Goal: Use online tool/utility: Utilize a website feature to perform a specific function

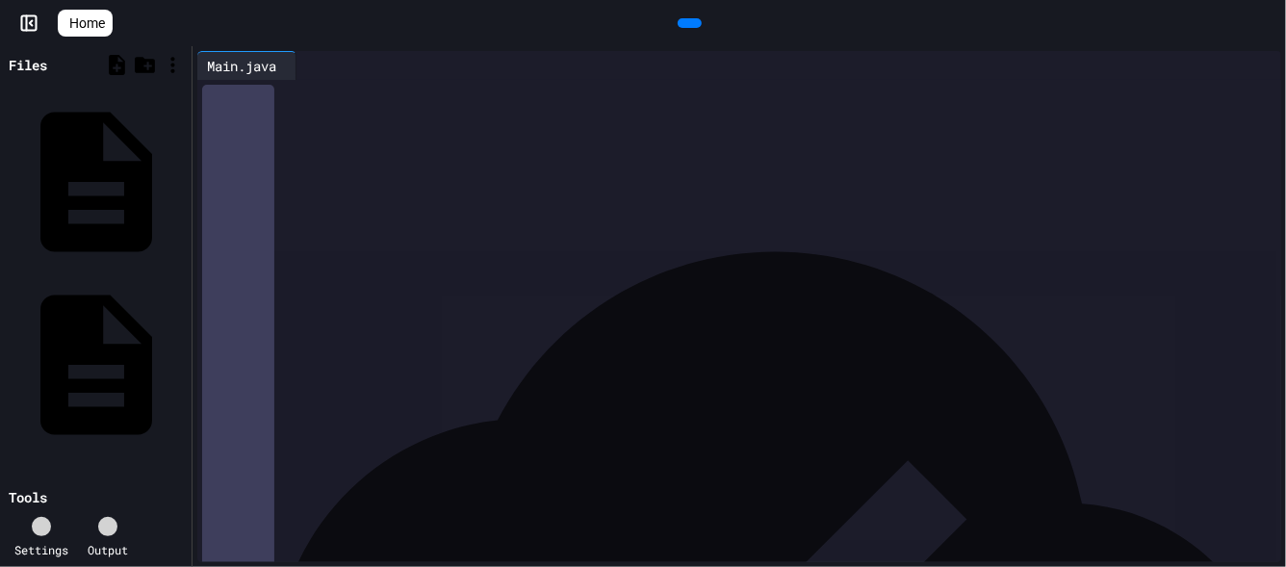
click at [678, 19] on div at bounding box center [690, 23] width 24 height 10
click at [181, 353] on div "file.txt" at bounding box center [181, 362] width 0 height 19
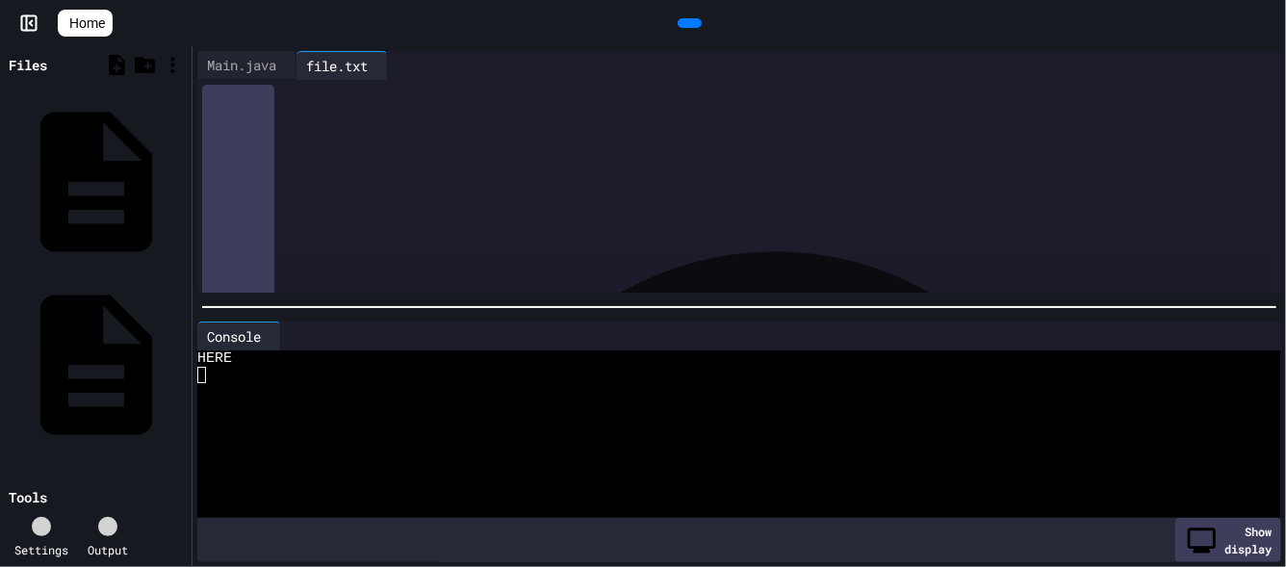
drag, startPoint x: 1225, startPoint y: 57, endPoint x: 1236, endPoint y: 64, distance: 12.5
click at [1254, 65] on icon at bounding box center [1254, 65] width 0 height 0
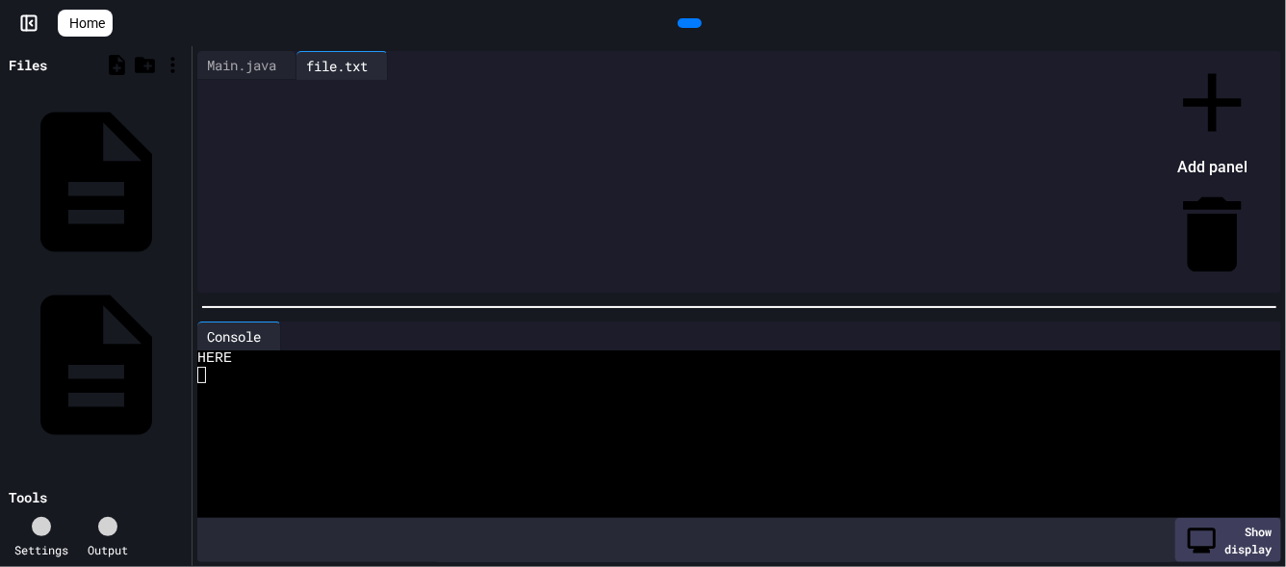
click at [1236, 53] on div at bounding box center [1202, 53] width 118 height 0
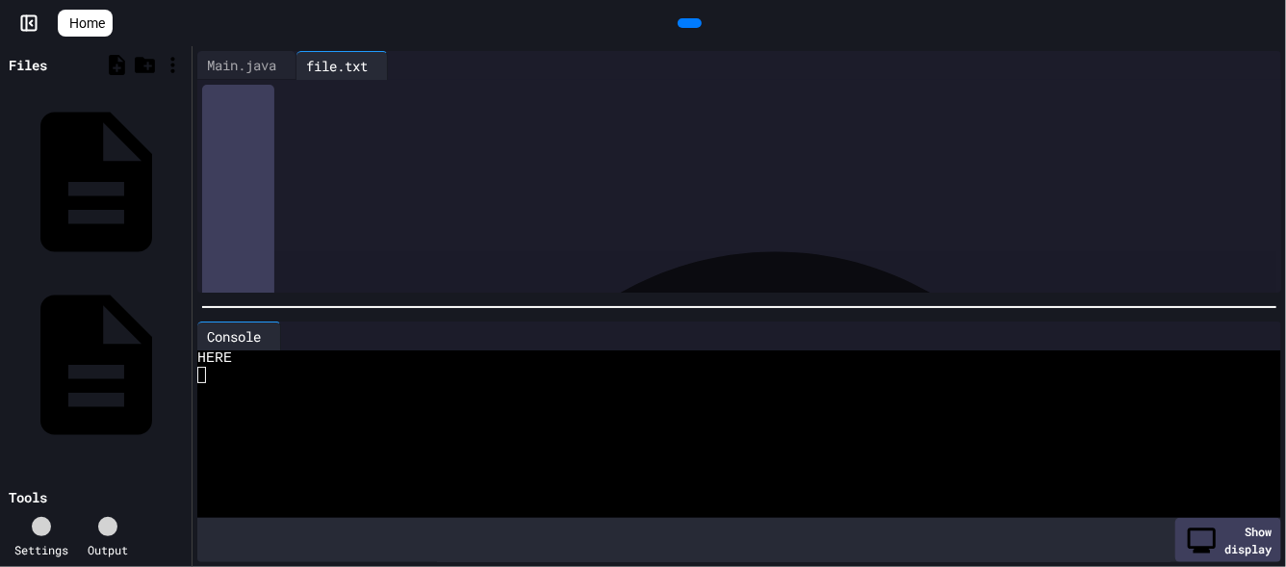
click at [1254, 65] on icon at bounding box center [1254, 65] width 0 height 0
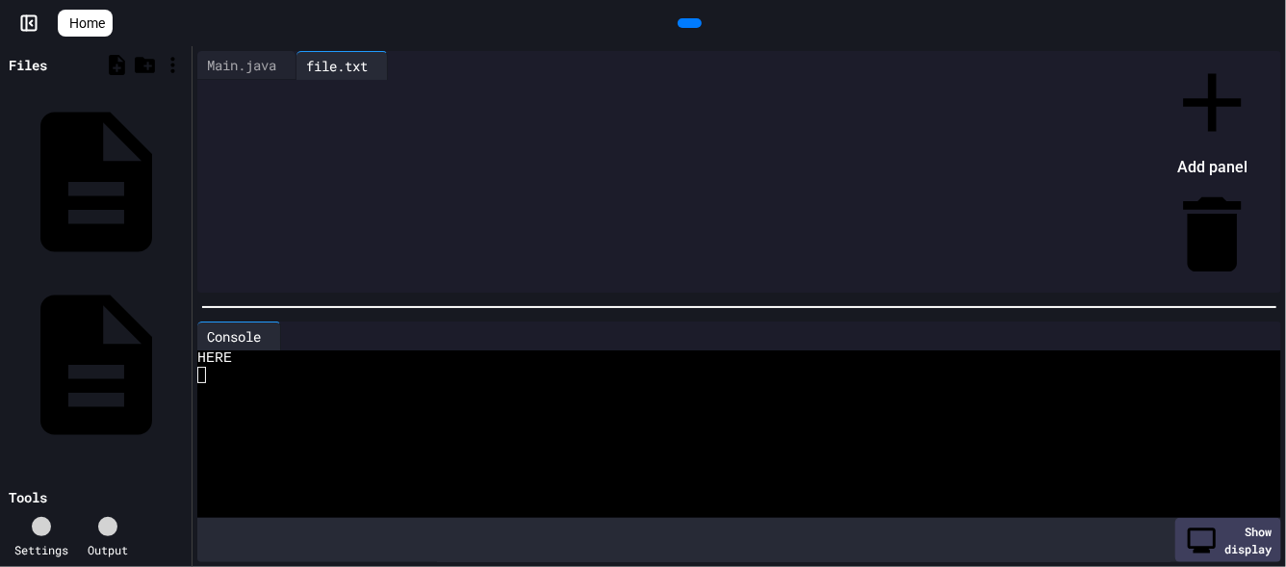
click at [1225, 90] on li "Add panel" at bounding box center [1212, 118] width 99 height 130
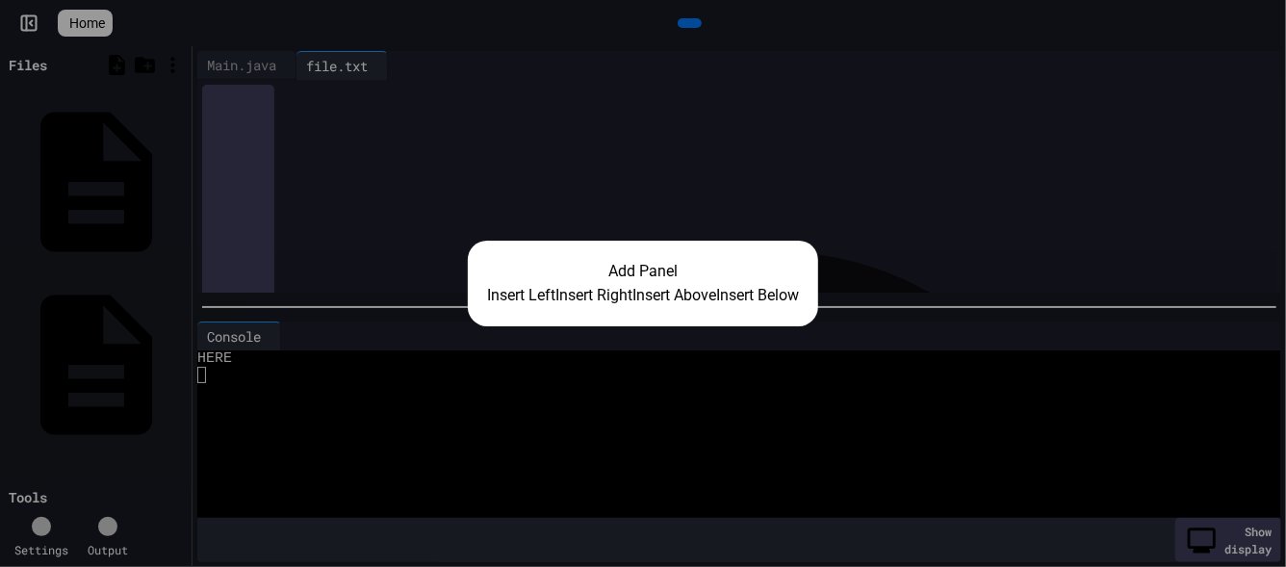
click at [594, 293] on button "Insert Right" at bounding box center [593, 295] width 77 height 23
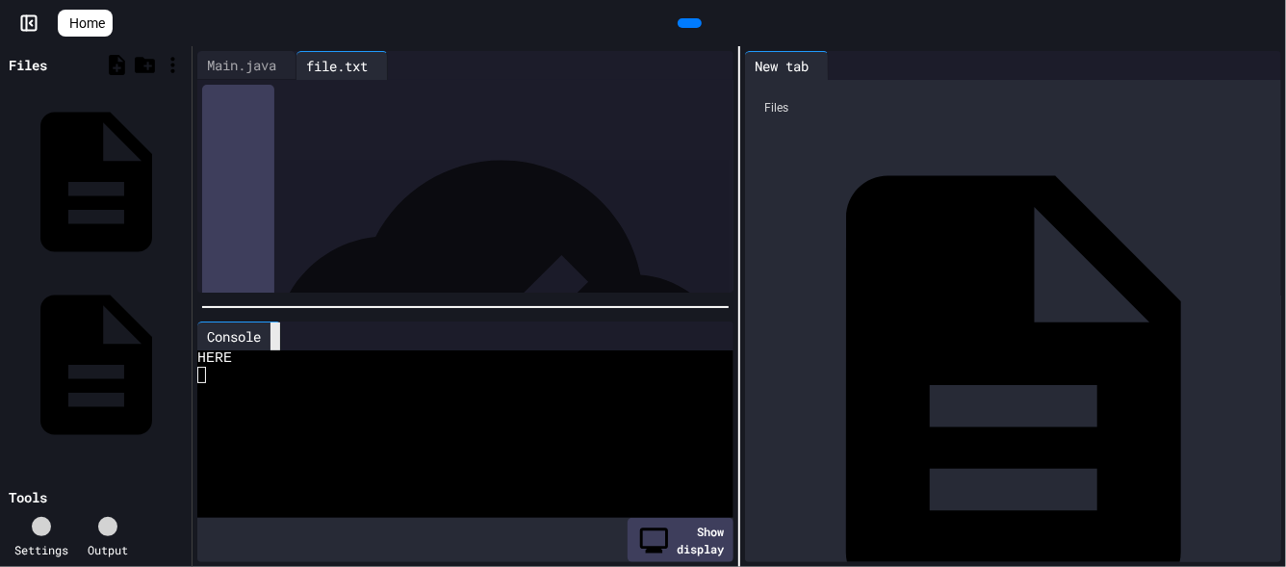
click at [275, 336] on icon at bounding box center [275, 336] width 0 height 0
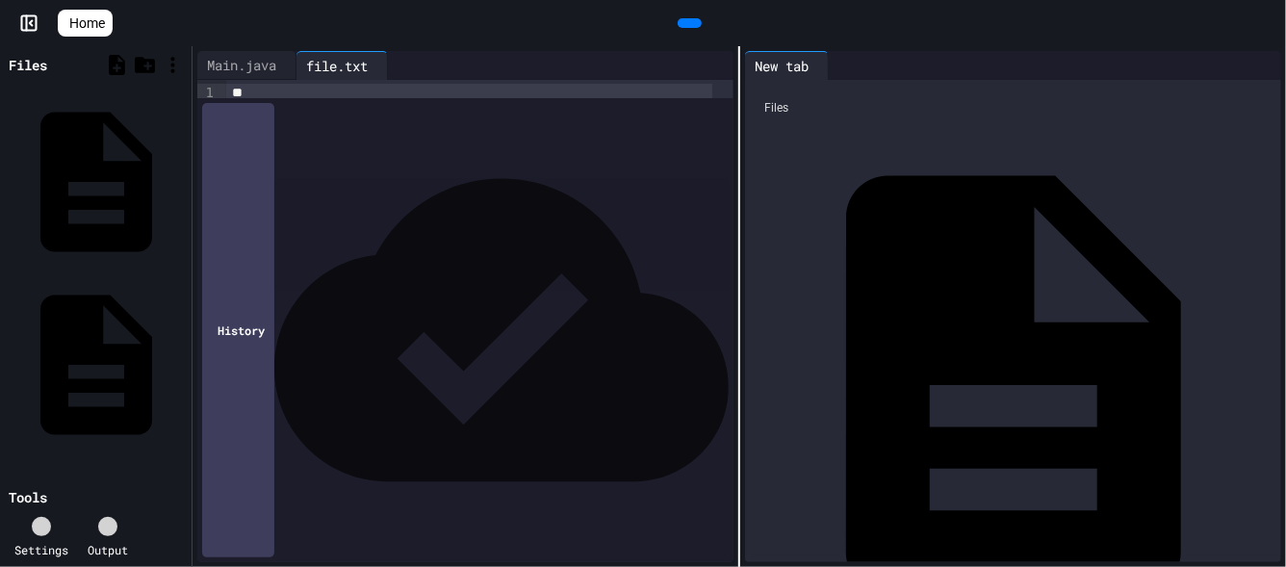
click at [678, 28] on div at bounding box center [690, 23] width 24 height 10
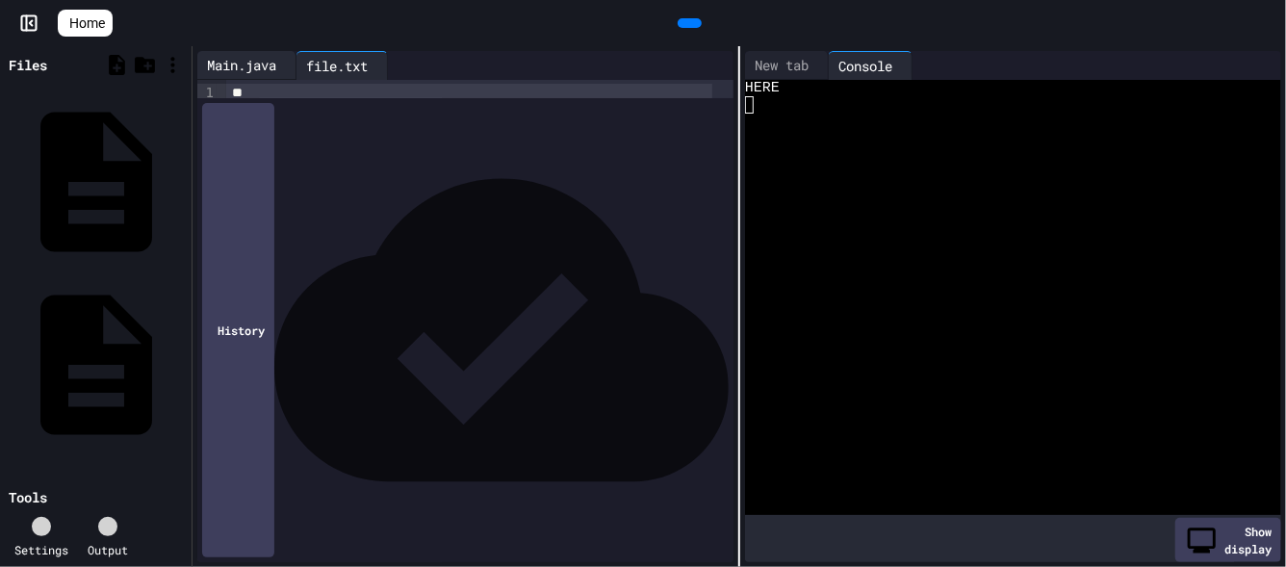
click at [239, 73] on div "Main.java" at bounding box center [241, 65] width 89 height 20
click at [346, 55] on div "file.txt" at bounding box center [336, 65] width 81 height 20
click at [231, 70] on div "Main.java" at bounding box center [241, 65] width 89 height 20
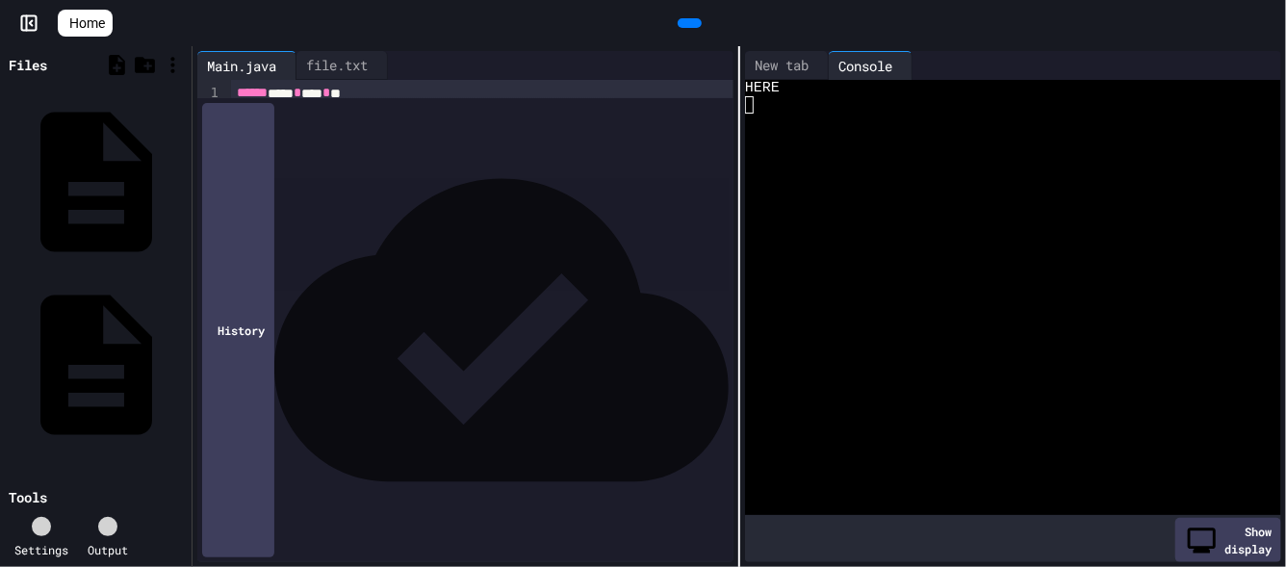
click at [562, 196] on div "**********" at bounding box center [472, 195] width 482 height 20
click at [695, 28] on icon at bounding box center [700, 34] width 11 height 13
click at [350, 57] on div "file.txt" at bounding box center [336, 65] width 81 height 20
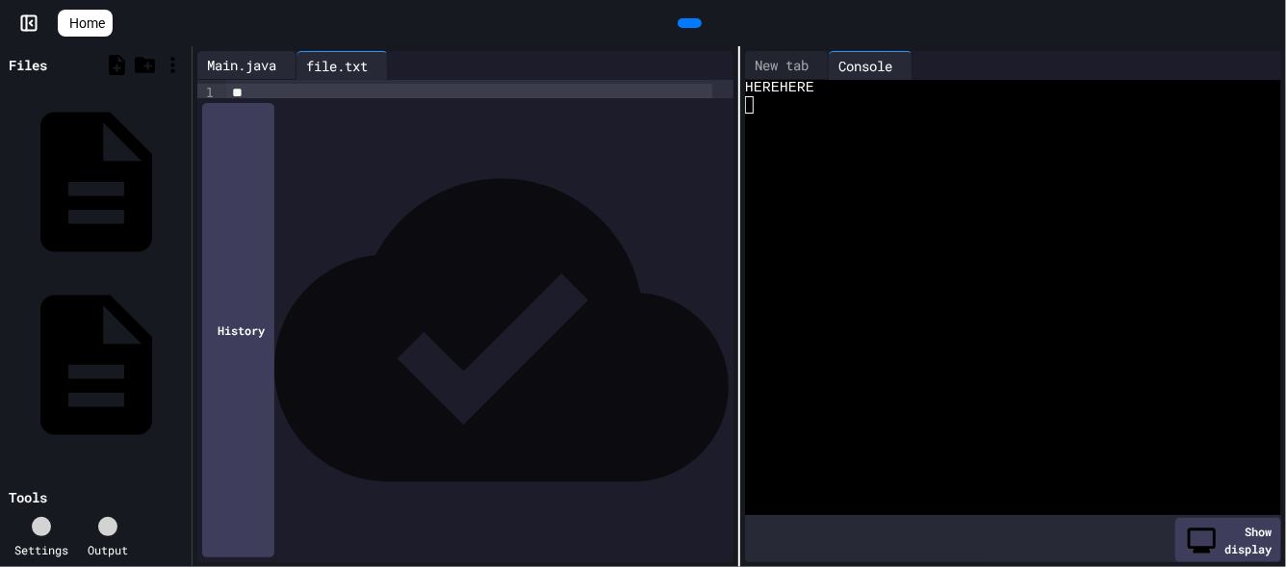
click at [244, 65] on div "Main.java" at bounding box center [241, 65] width 89 height 20
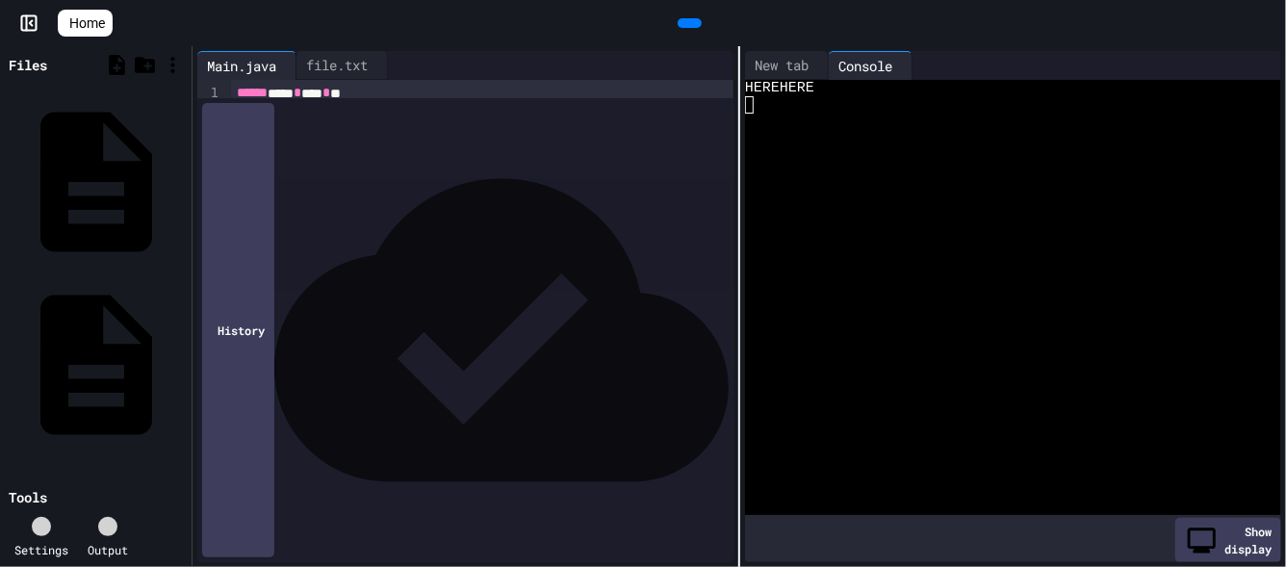
click at [682, 28] on div at bounding box center [690, 23] width 24 height 10
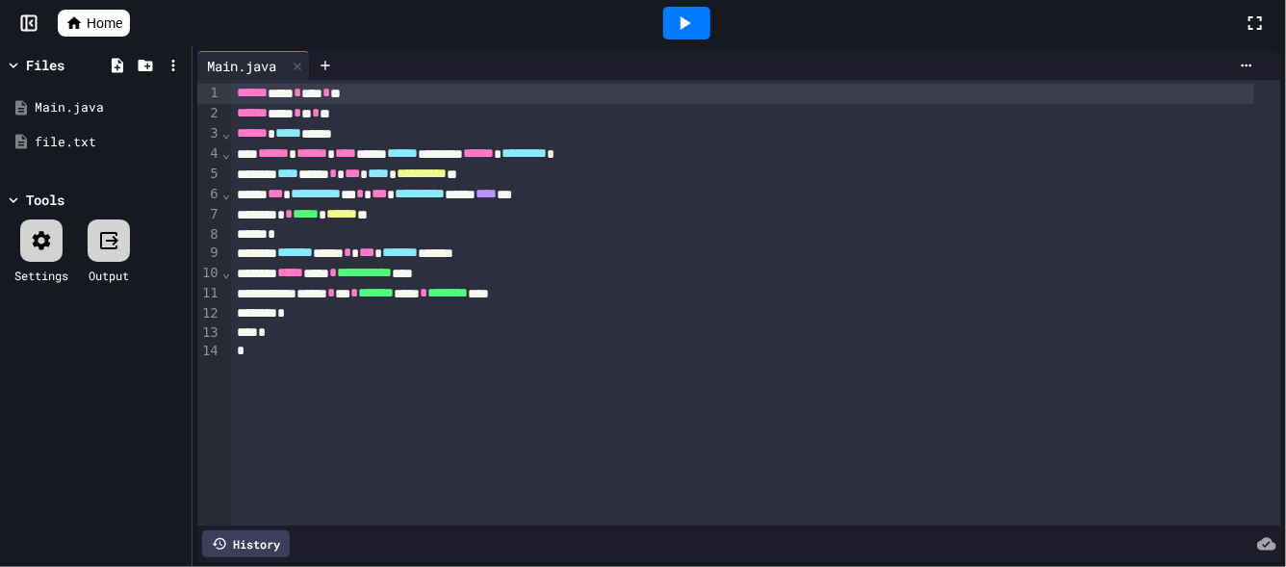
click at [673, 25] on icon at bounding box center [684, 23] width 23 height 23
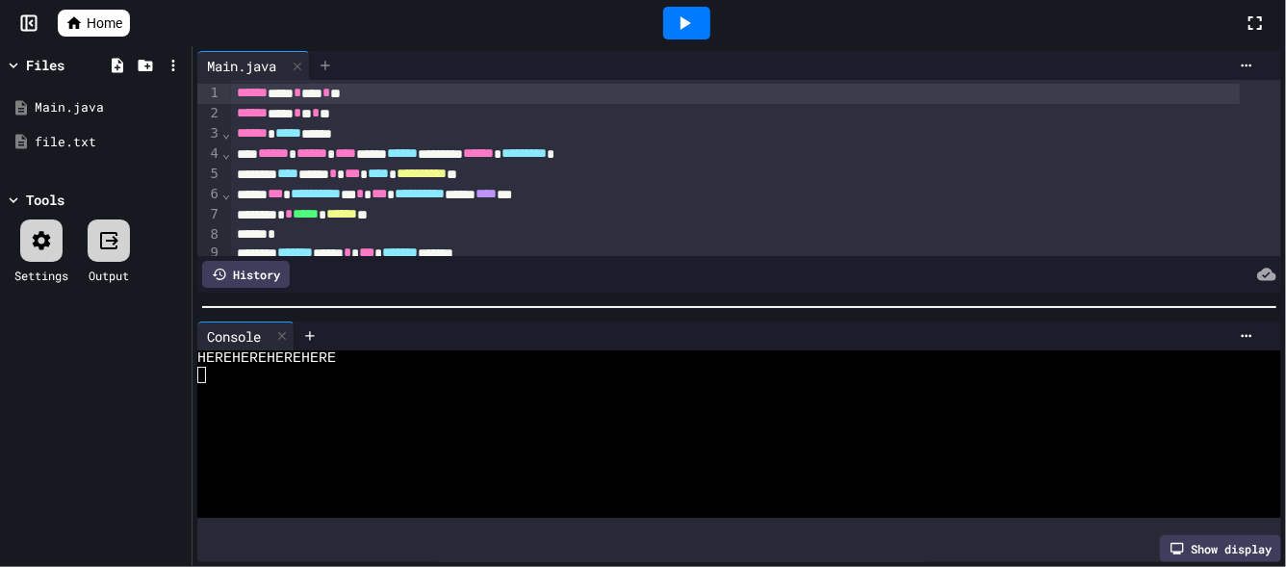
click at [329, 70] on icon at bounding box center [325, 65] width 15 height 15
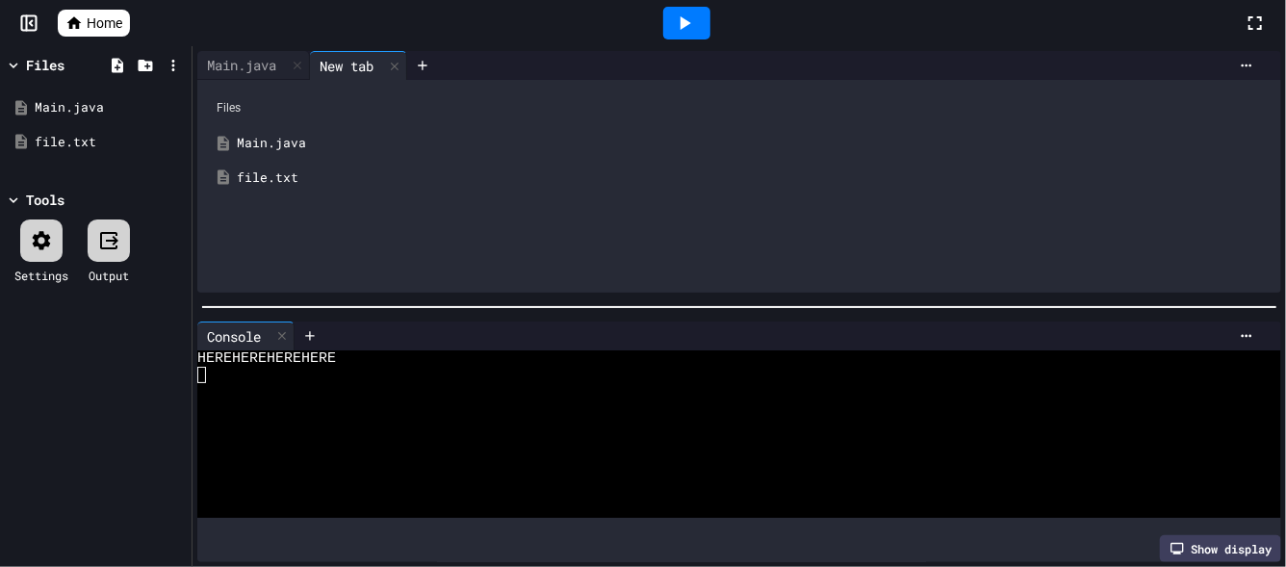
click at [293, 178] on div "file.txt" at bounding box center [753, 177] width 1033 height 19
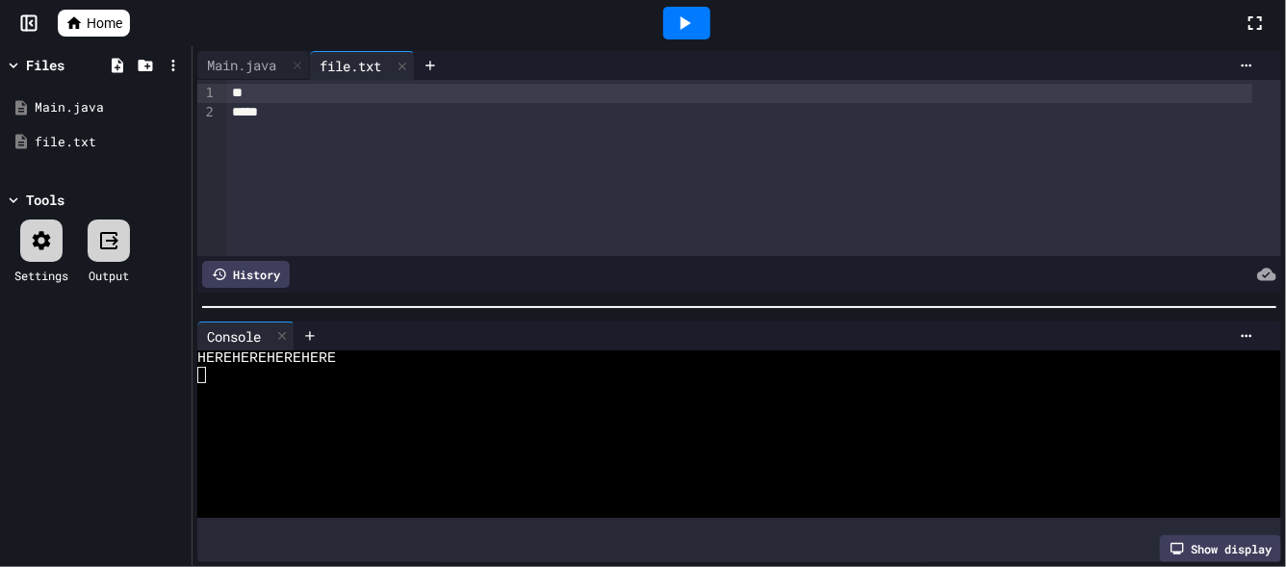
click at [1238, 57] on div at bounding box center [838, 65] width 847 height 29
click at [1239, 62] on icon at bounding box center [1246, 65] width 15 height 15
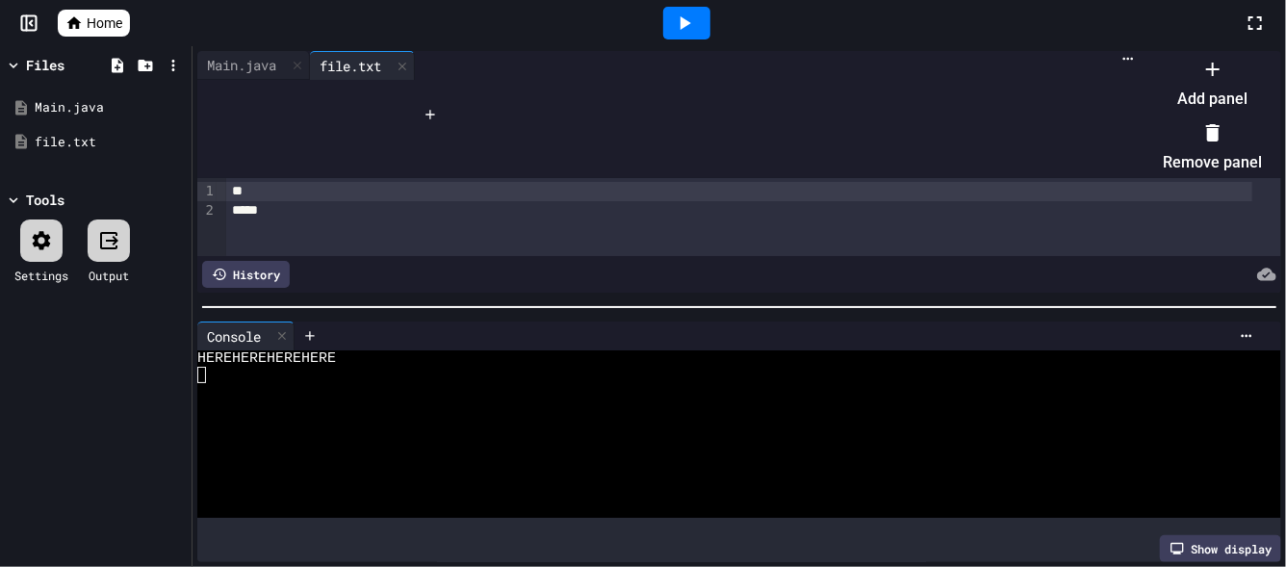
click at [1194, 91] on li "Add panel" at bounding box center [1212, 84] width 99 height 62
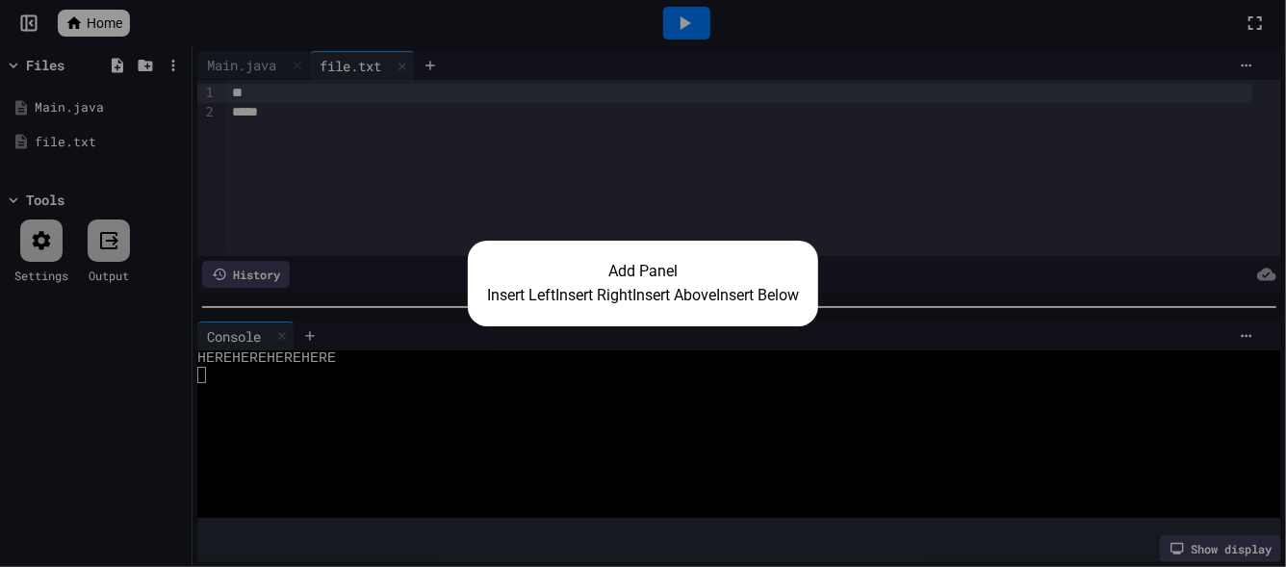
click at [589, 303] on button "Insert Right" at bounding box center [593, 295] width 77 height 23
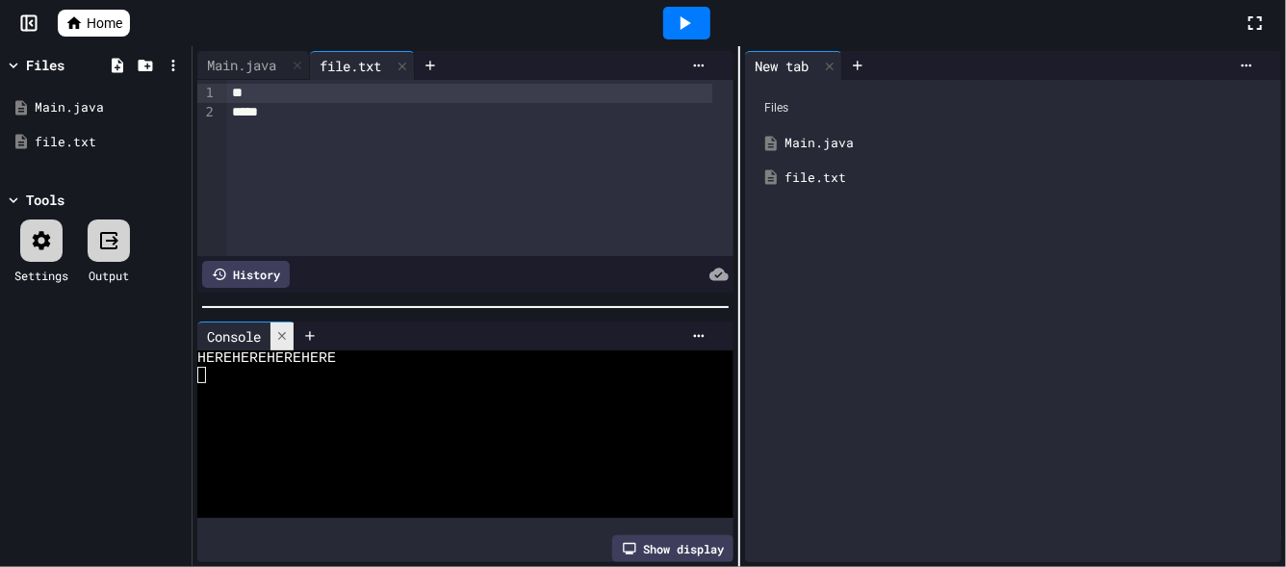
click at [286, 335] on div at bounding box center [281, 336] width 23 height 28
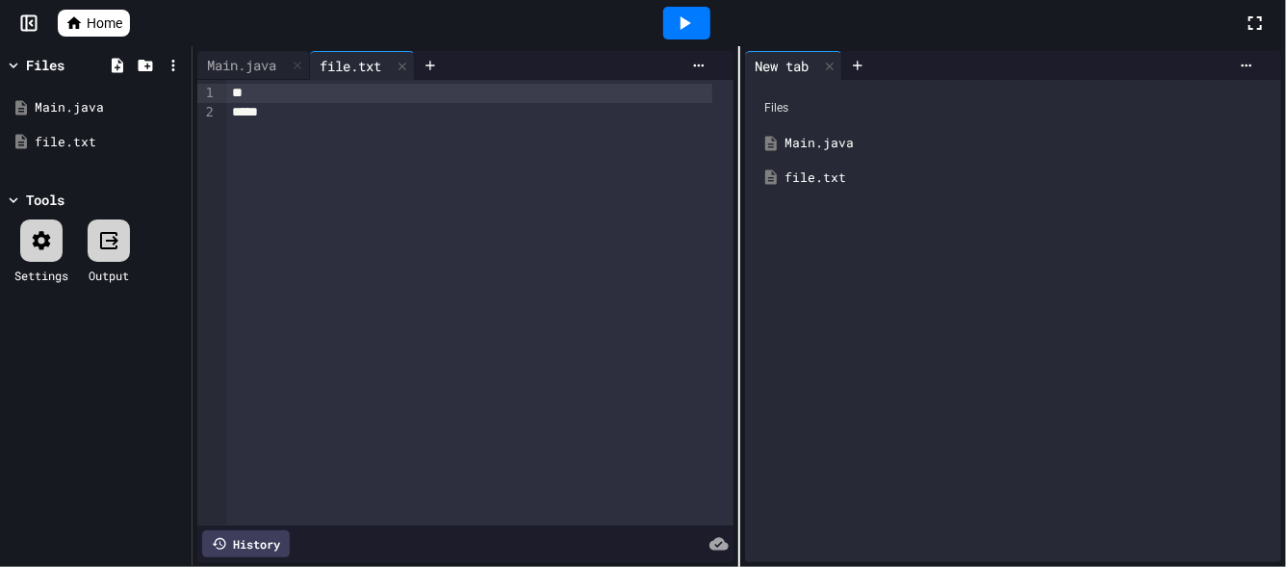
click at [681, 14] on div at bounding box center [686, 23] width 47 height 33
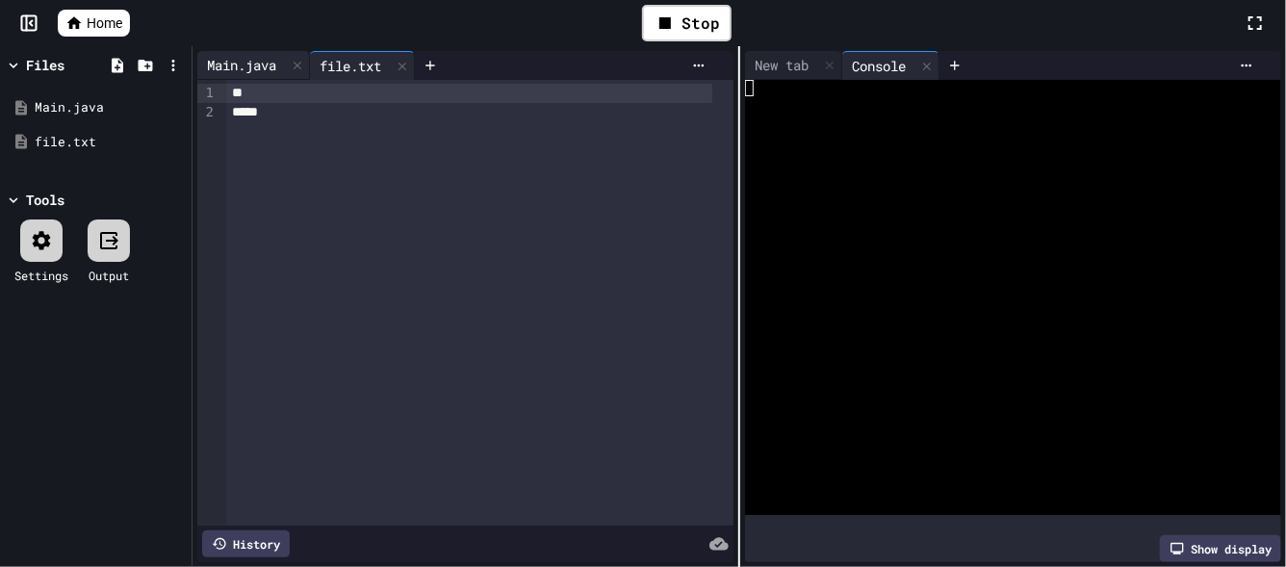
click at [259, 67] on div "Main.java" at bounding box center [241, 65] width 89 height 20
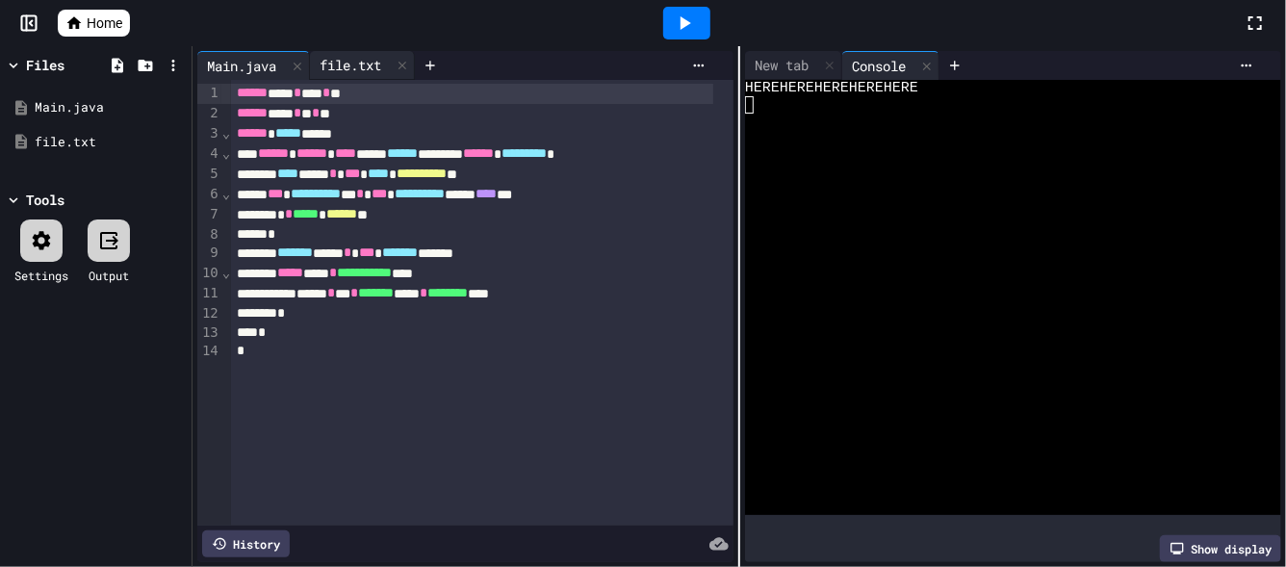
click at [354, 56] on div "file.txt" at bounding box center [350, 65] width 81 height 20
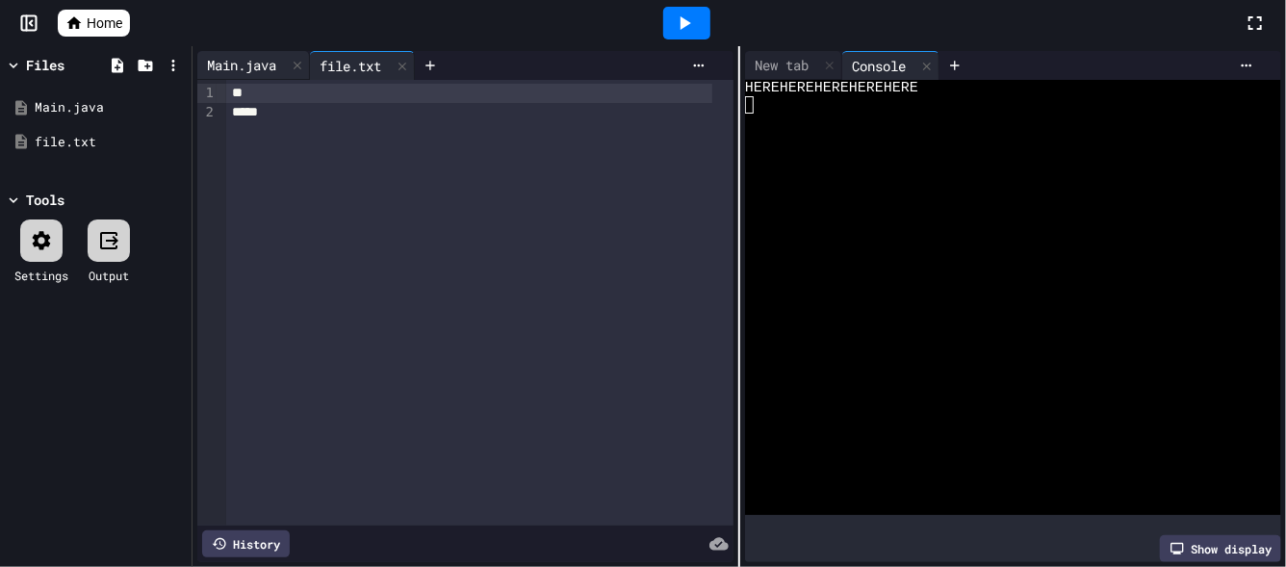
click at [235, 78] on div "Main.java" at bounding box center [253, 65] width 113 height 29
click at [240, 67] on div "Main.java" at bounding box center [241, 65] width 89 height 20
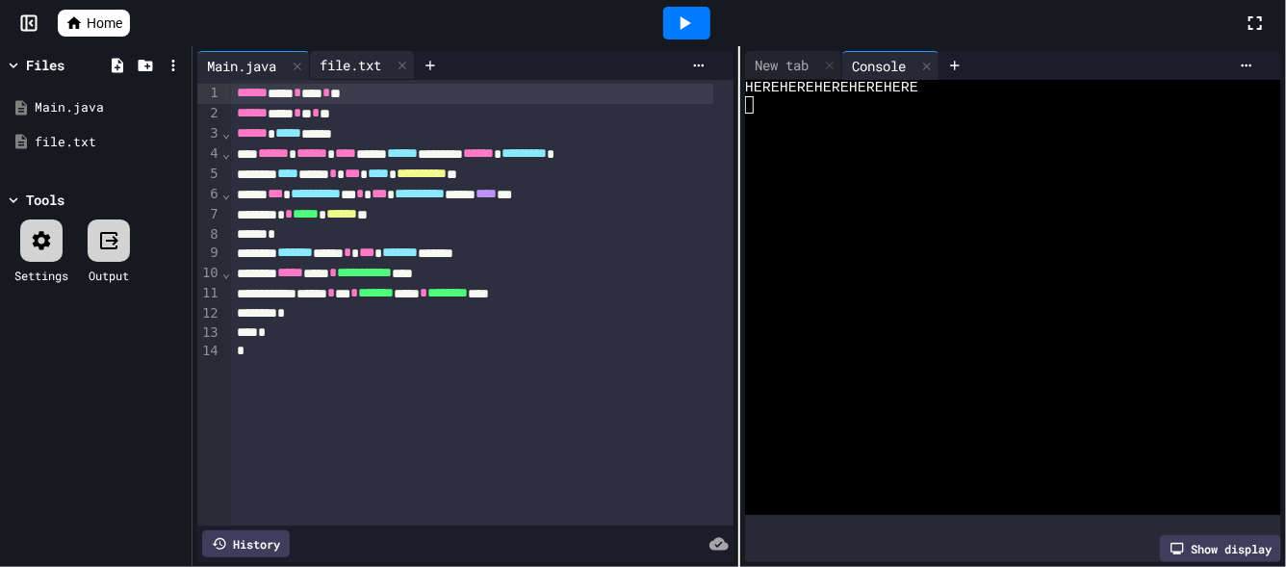
click at [351, 75] on div "file.txt" at bounding box center [362, 65] width 105 height 29
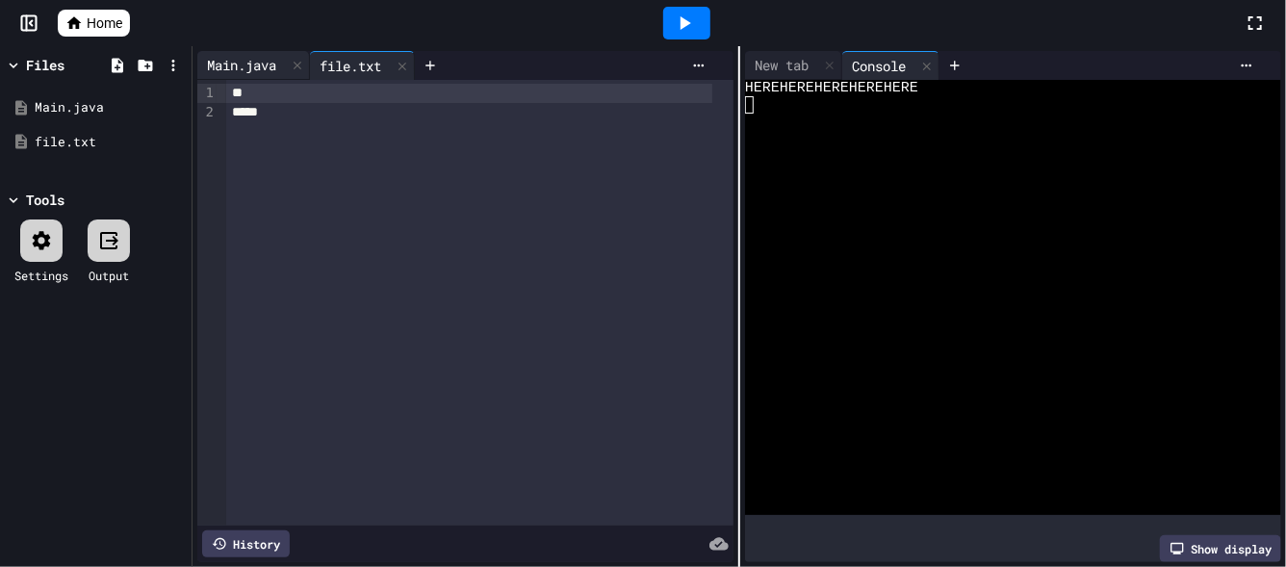
click at [235, 54] on div "Main.java" at bounding box center [253, 65] width 113 height 29
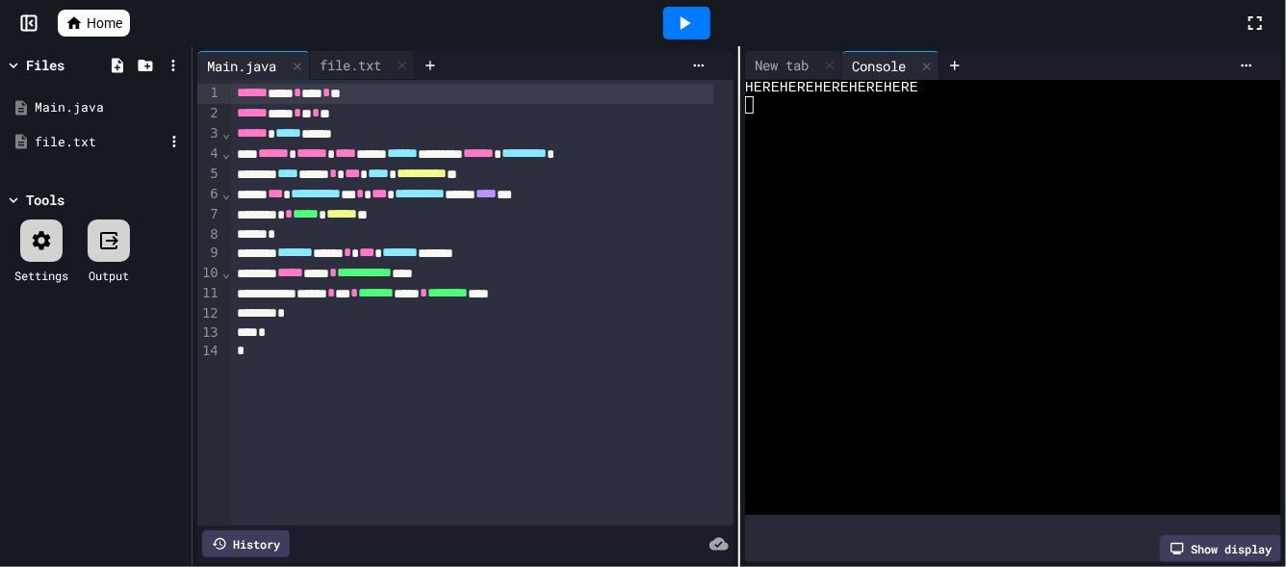
click at [61, 151] on div "file.txt" at bounding box center [96, 142] width 182 height 35
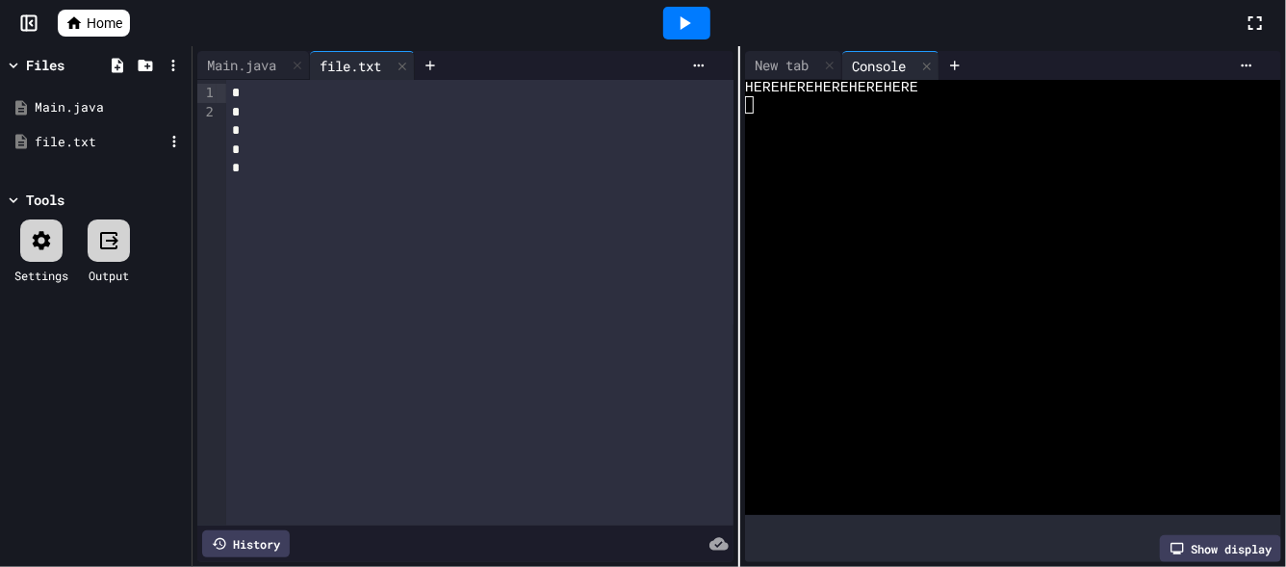
click at [61, 151] on div "file.txt" at bounding box center [96, 142] width 182 height 35
click at [246, 64] on div "Main.java" at bounding box center [241, 65] width 89 height 20
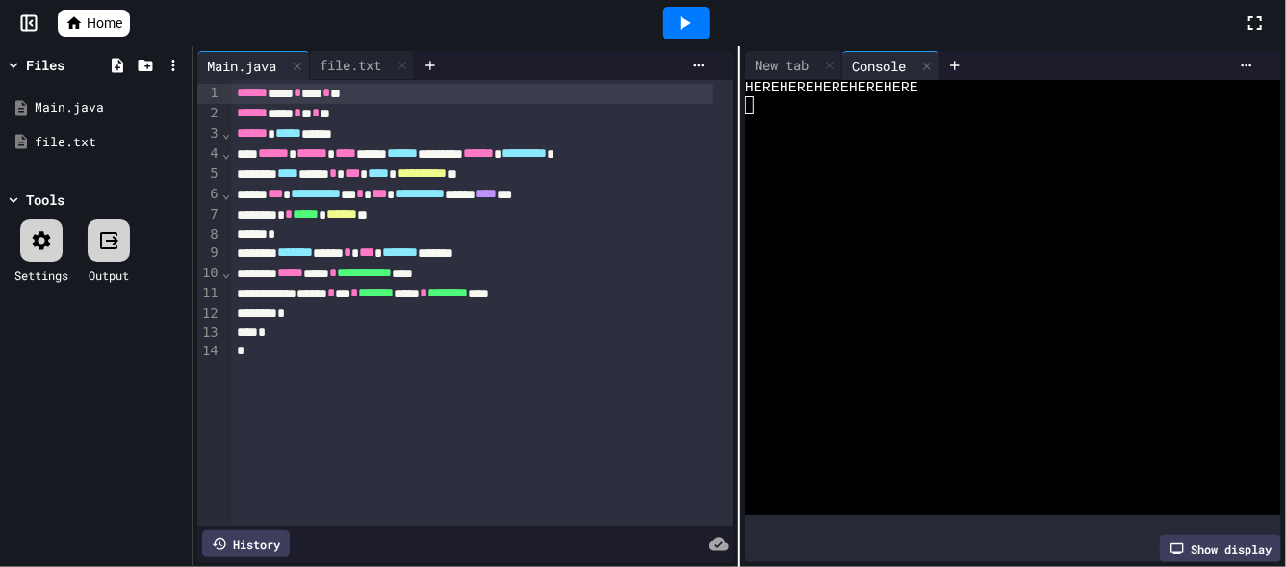
click at [673, 28] on icon at bounding box center [684, 23] width 23 height 23
click at [81, 142] on div "file.txt" at bounding box center [99, 142] width 129 height 19
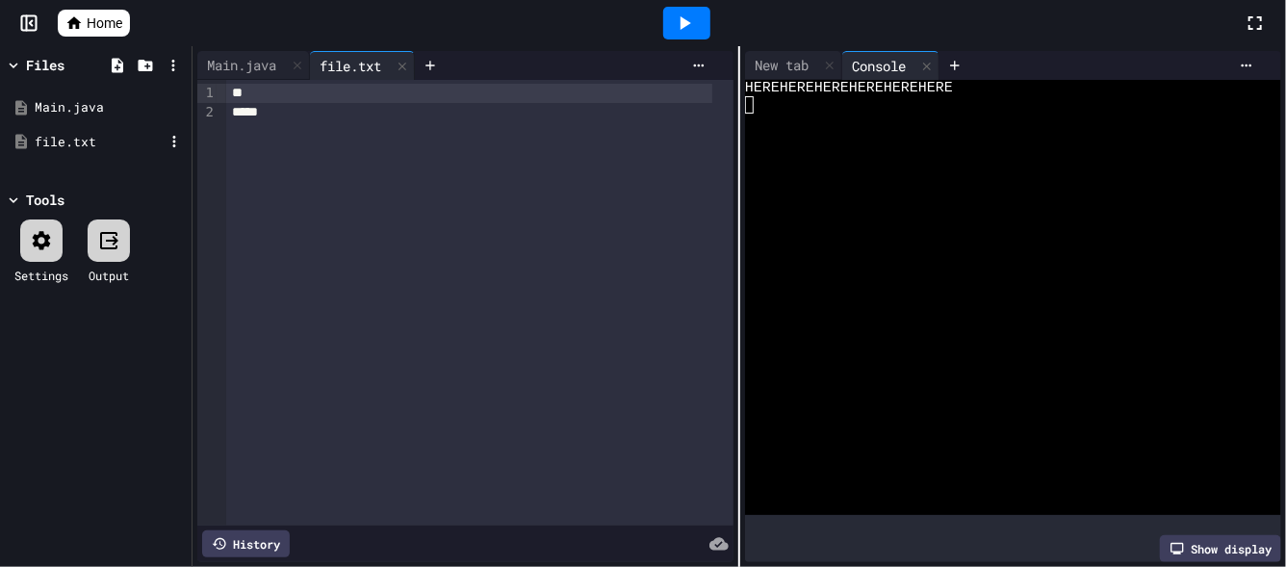
click at [83, 138] on div "file.txt" at bounding box center [99, 142] width 129 height 19
click at [228, 62] on div "Main.java" at bounding box center [241, 65] width 89 height 20
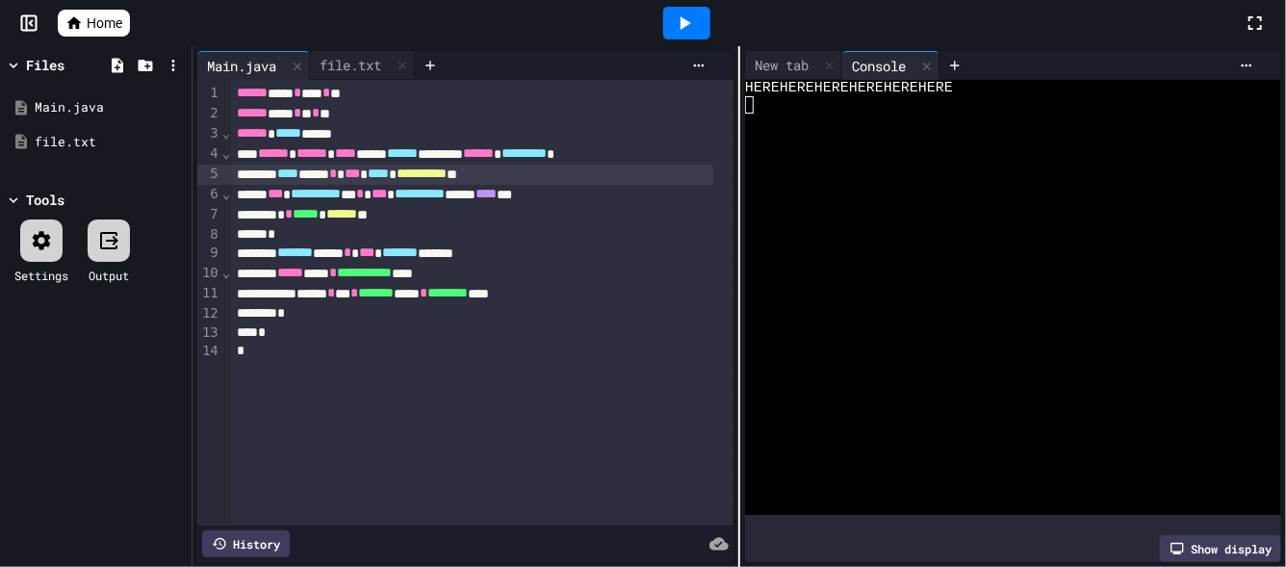
click at [447, 174] on span "**********" at bounding box center [422, 173] width 50 height 13
click at [447, 177] on span "**********" at bounding box center [422, 173] width 50 height 13
click at [680, 16] on icon at bounding box center [684, 23] width 23 height 23
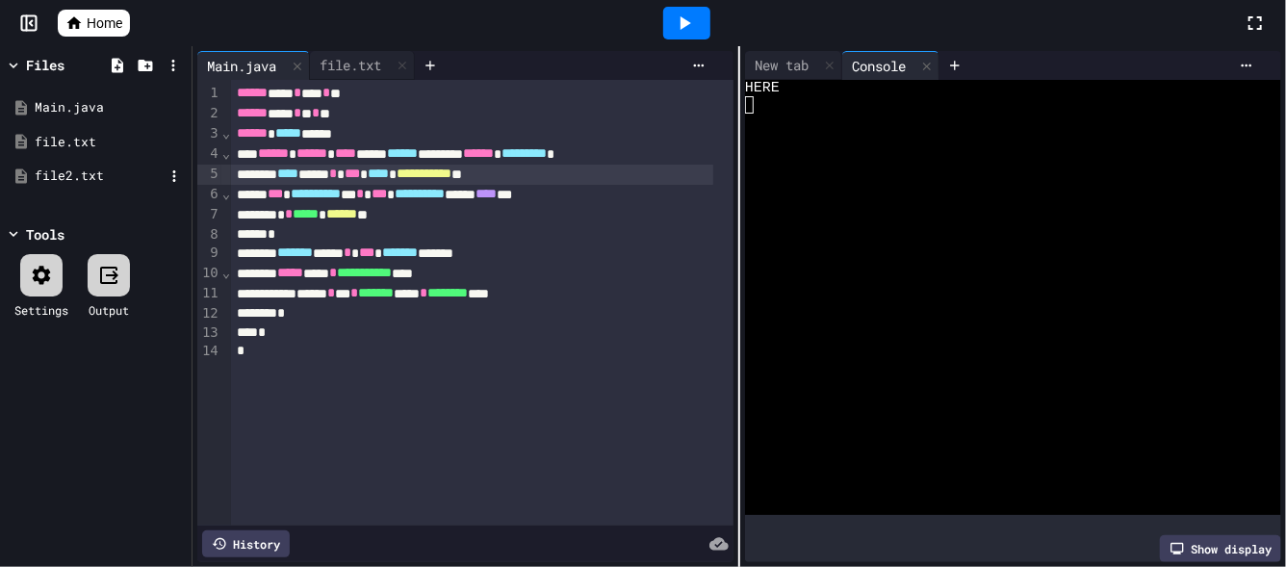
click at [60, 174] on div "file2.txt" at bounding box center [99, 176] width 129 height 19
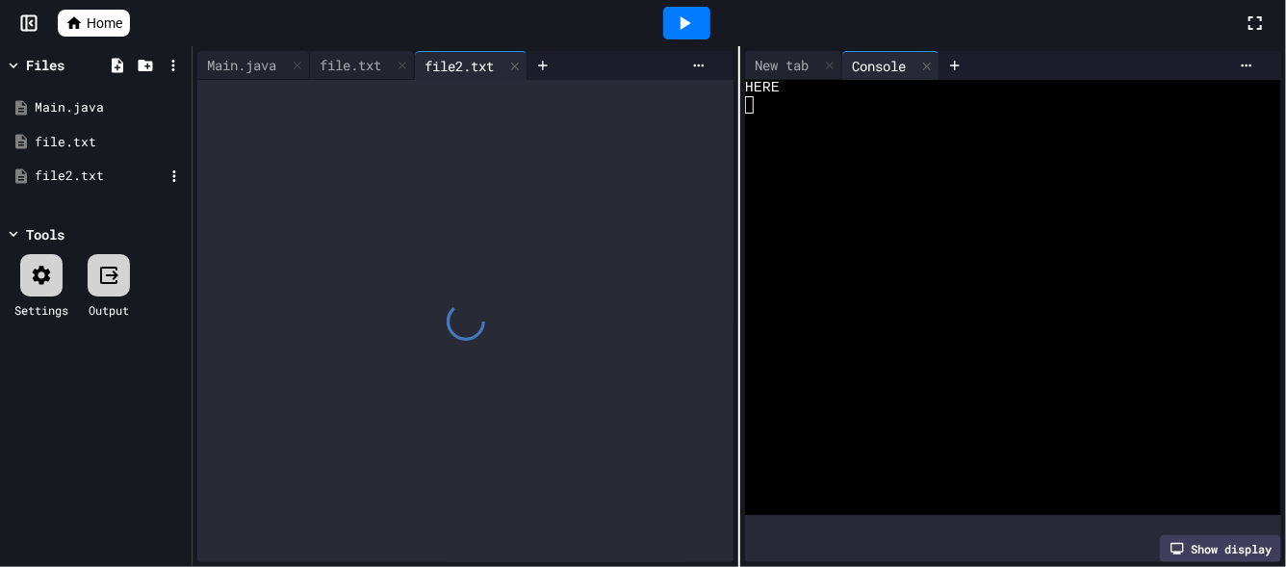
click at [60, 174] on div "file2.txt" at bounding box center [99, 176] width 129 height 19
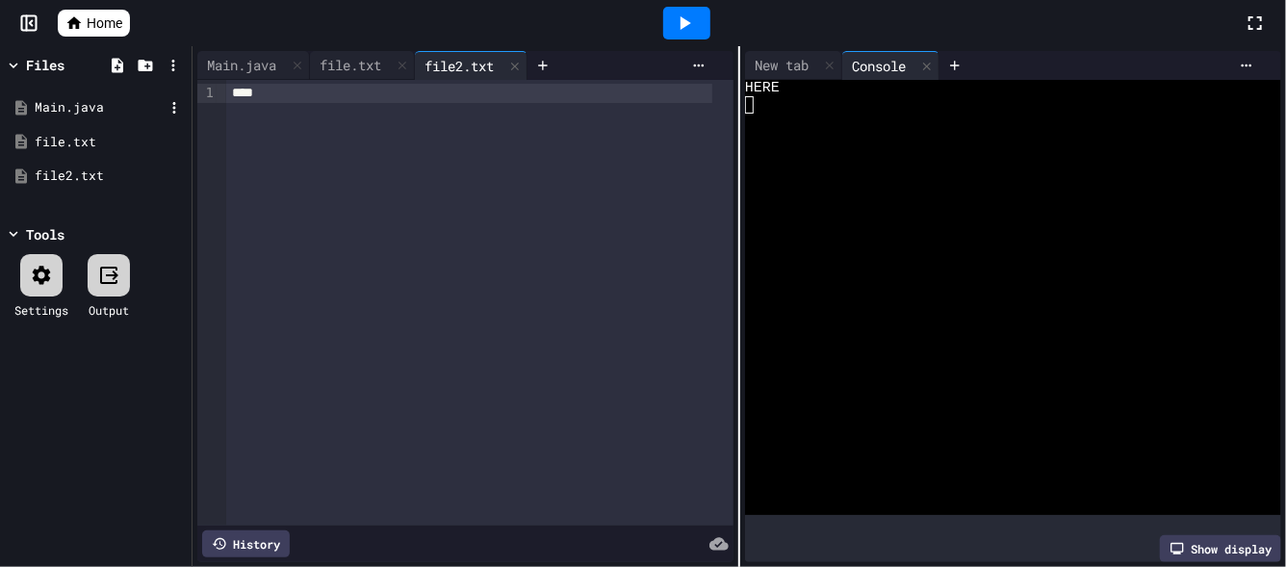
click at [79, 109] on div "Main.java" at bounding box center [99, 107] width 129 height 19
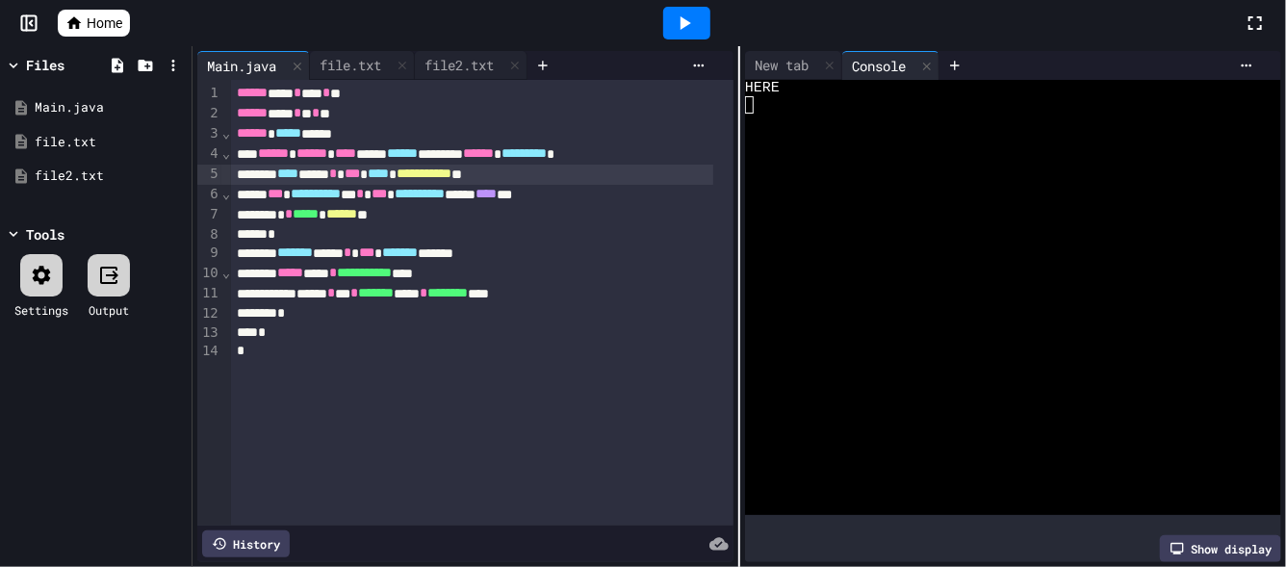
click at [680, 22] on icon at bounding box center [685, 22] width 11 height 13
click at [60, 168] on div "file2.txt" at bounding box center [99, 176] width 129 height 19
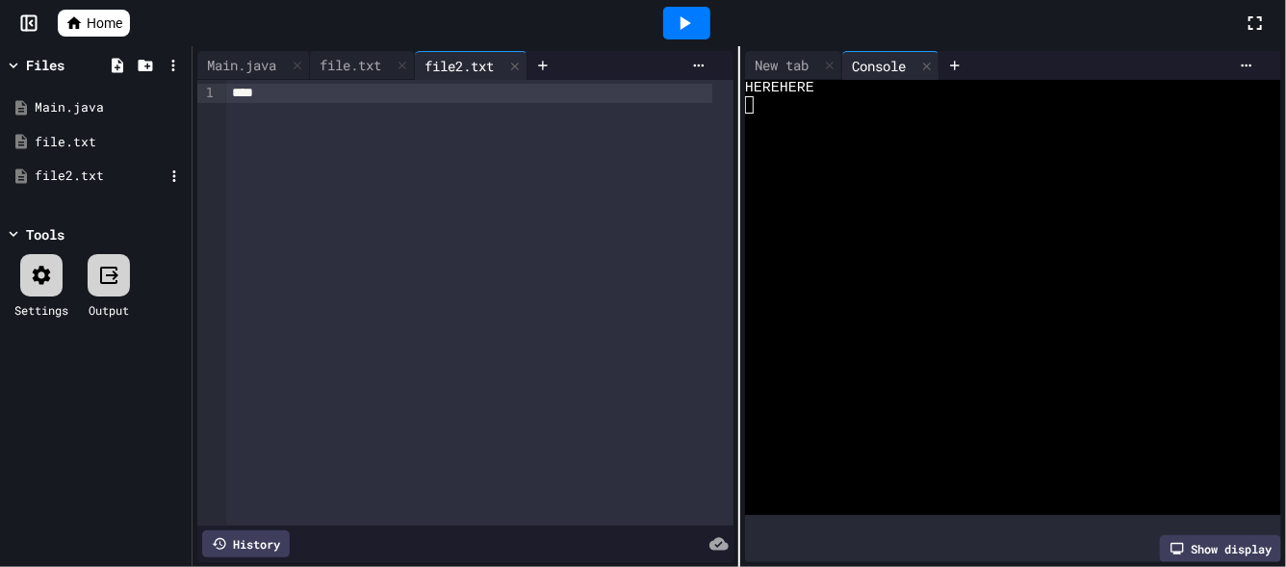
click at [60, 168] on div "file2.txt" at bounding box center [99, 176] width 129 height 19
click at [50, 182] on div "file2.txt" at bounding box center [99, 176] width 129 height 19
click at [65, 176] on div "file2.txt" at bounding box center [99, 176] width 129 height 19
click at [39, 185] on div "file2.txt" at bounding box center [99, 176] width 129 height 19
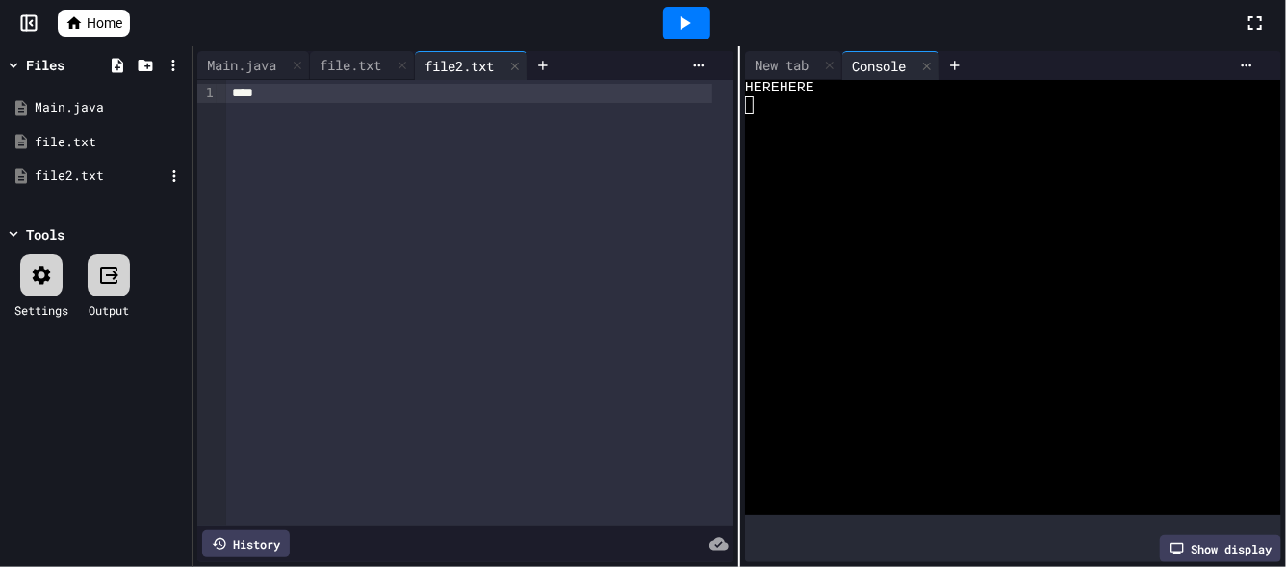
click at [57, 177] on div "file2.txt" at bounding box center [99, 176] width 129 height 19
click at [86, 133] on div "file.txt" at bounding box center [99, 142] width 129 height 19
click at [72, 171] on div "file2.txt" at bounding box center [99, 176] width 129 height 19
click at [364, 65] on div "file.txt" at bounding box center [350, 65] width 81 height 20
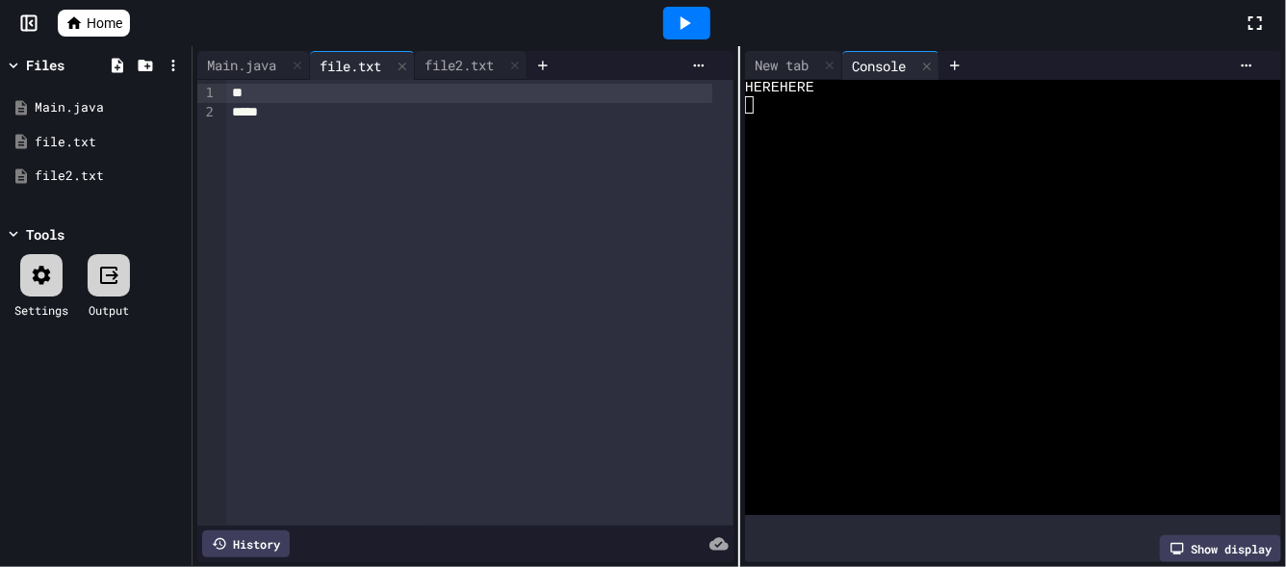
click at [470, 80] on div "** *****" at bounding box center [479, 303] width 507 height 446
click at [479, 65] on div "file2.txt" at bounding box center [459, 65] width 89 height 20
click at [50, 143] on div "file.txt" at bounding box center [99, 142] width 129 height 19
click at [59, 167] on div "file2.txt" at bounding box center [99, 176] width 129 height 19
click at [345, 67] on div "file.txt" at bounding box center [350, 65] width 81 height 20
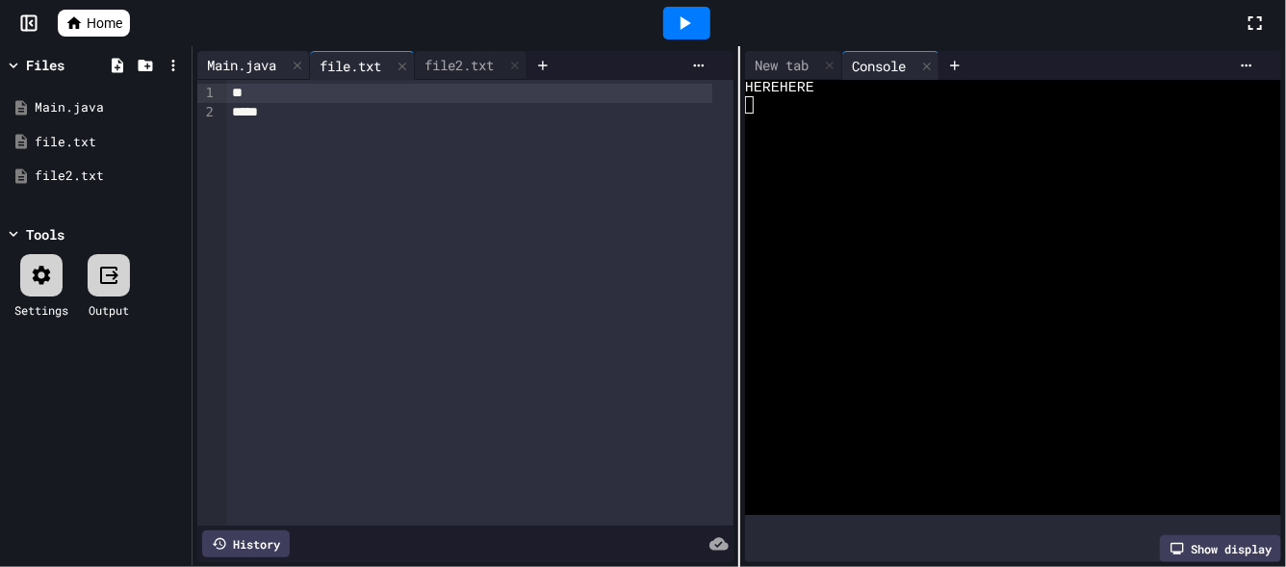
click at [264, 64] on div "Main.java" at bounding box center [241, 65] width 89 height 20
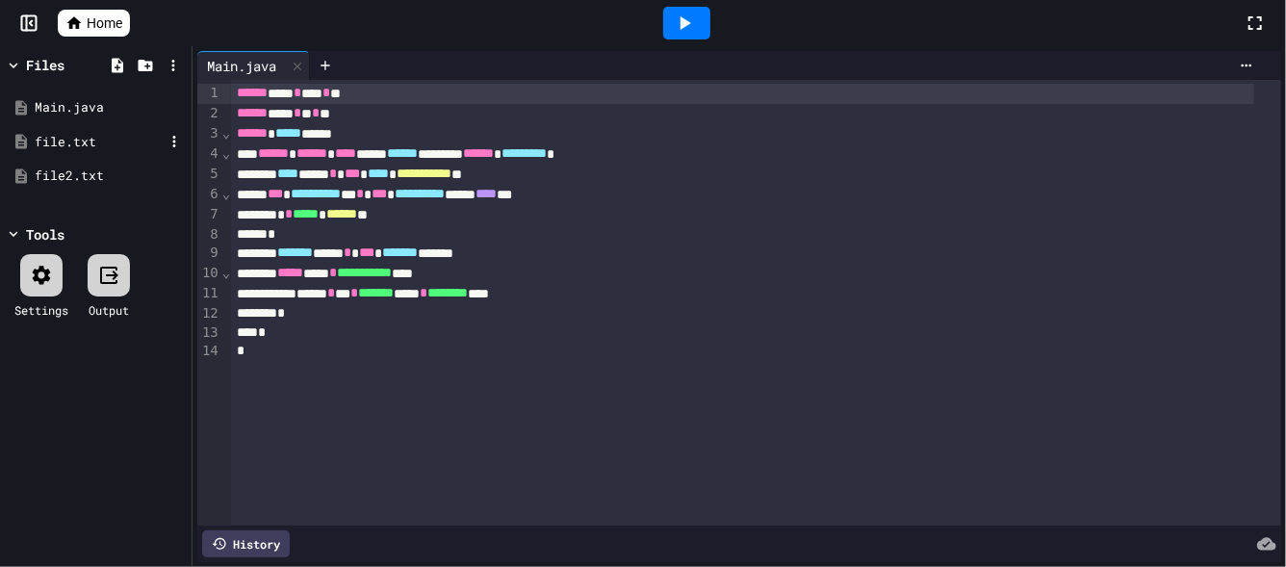
click at [50, 139] on div "file.txt" at bounding box center [99, 142] width 129 height 19
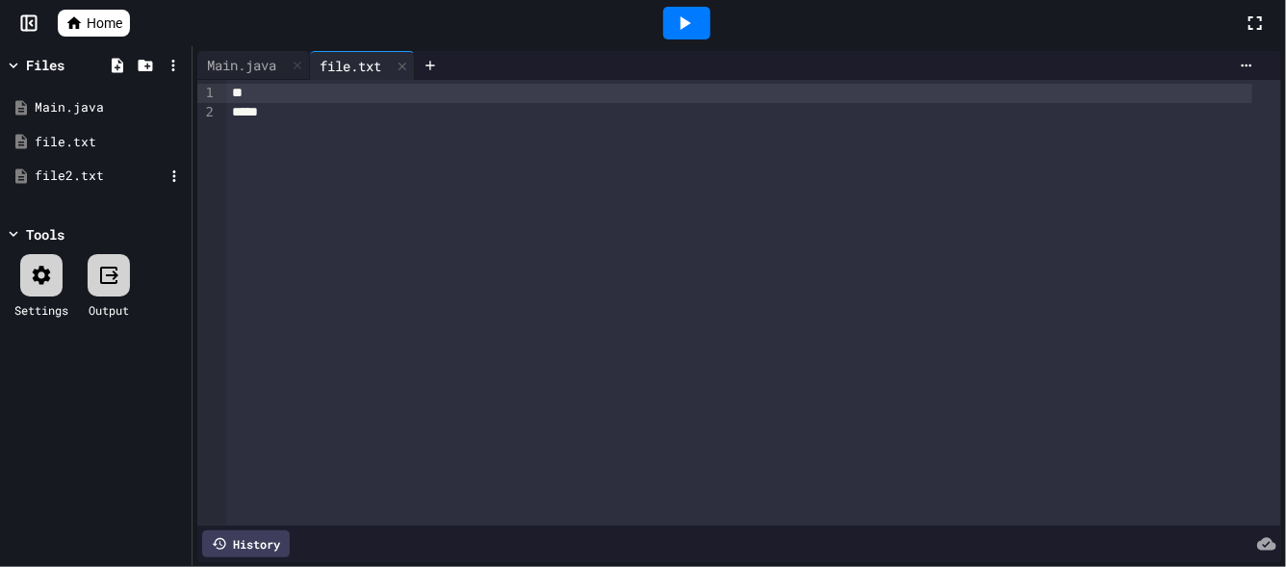
click at [48, 175] on div "file2.txt" at bounding box center [99, 176] width 129 height 19
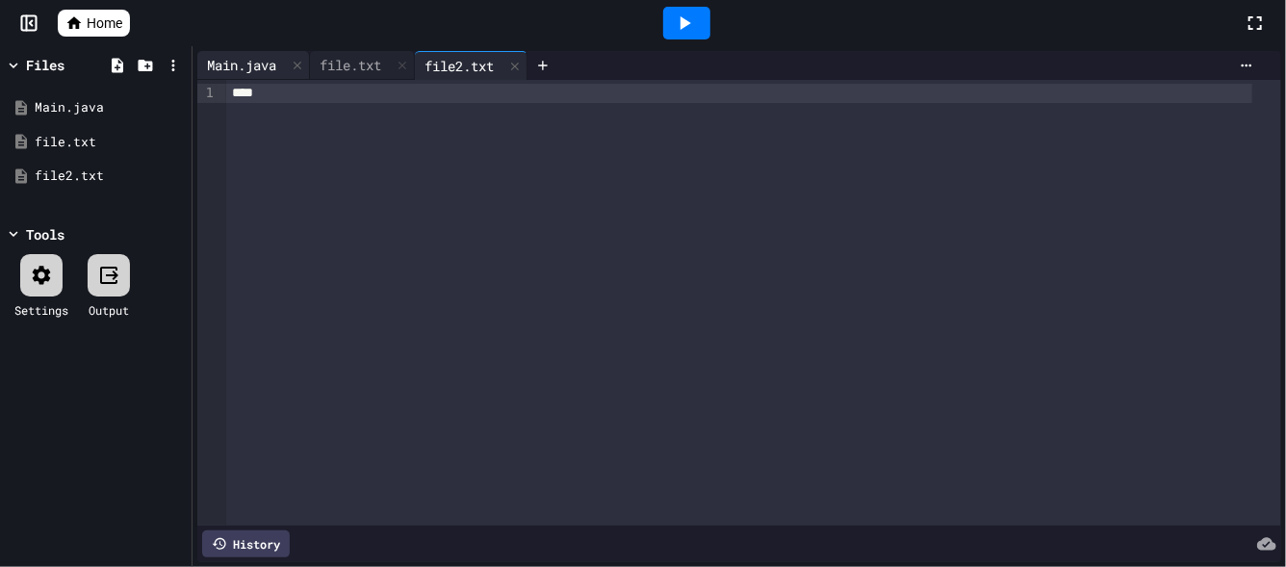
click at [255, 65] on div "Main.java" at bounding box center [241, 65] width 89 height 20
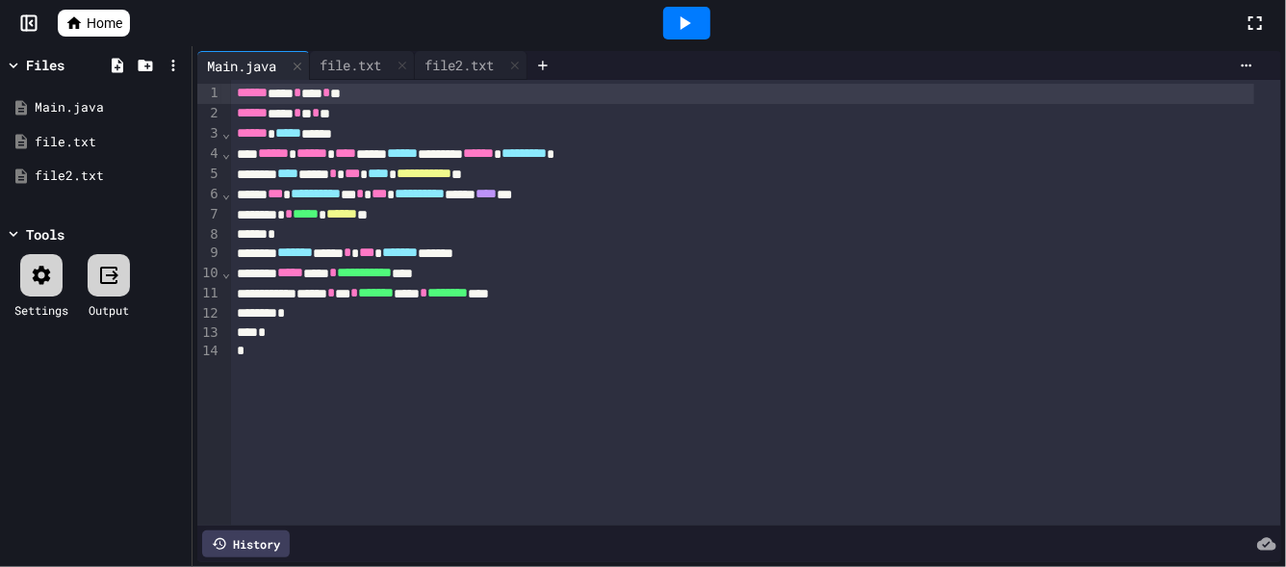
click at [680, 24] on icon at bounding box center [685, 22] width 11 height 13
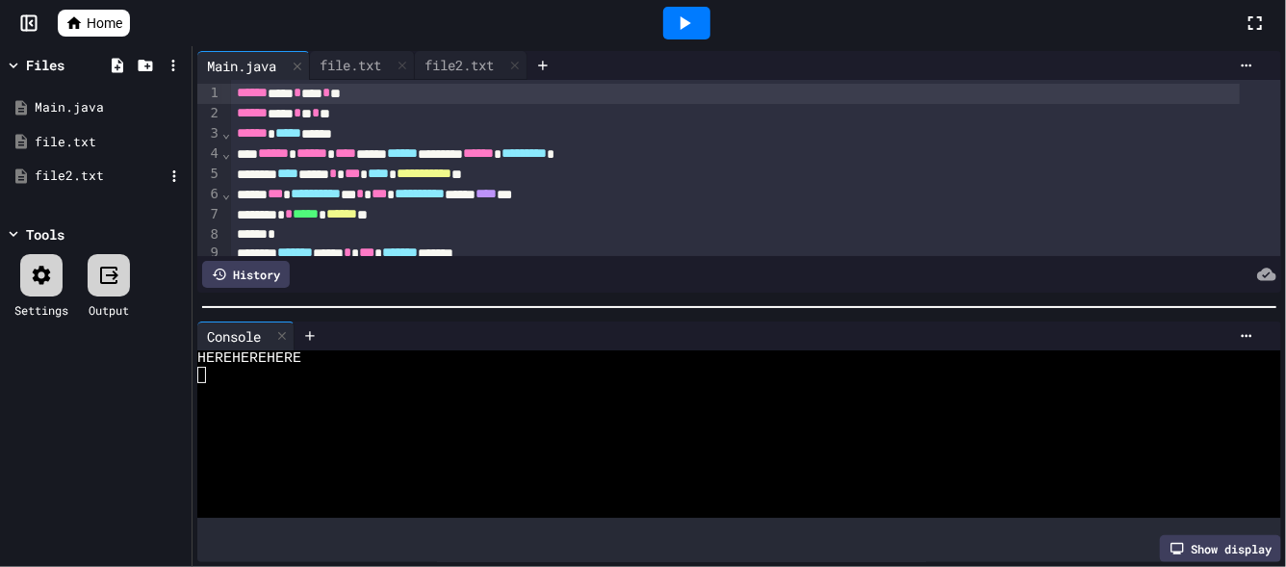
click at [62, 173] on div "file2.txt" at bounding box center [99, 176] width 129 height 19
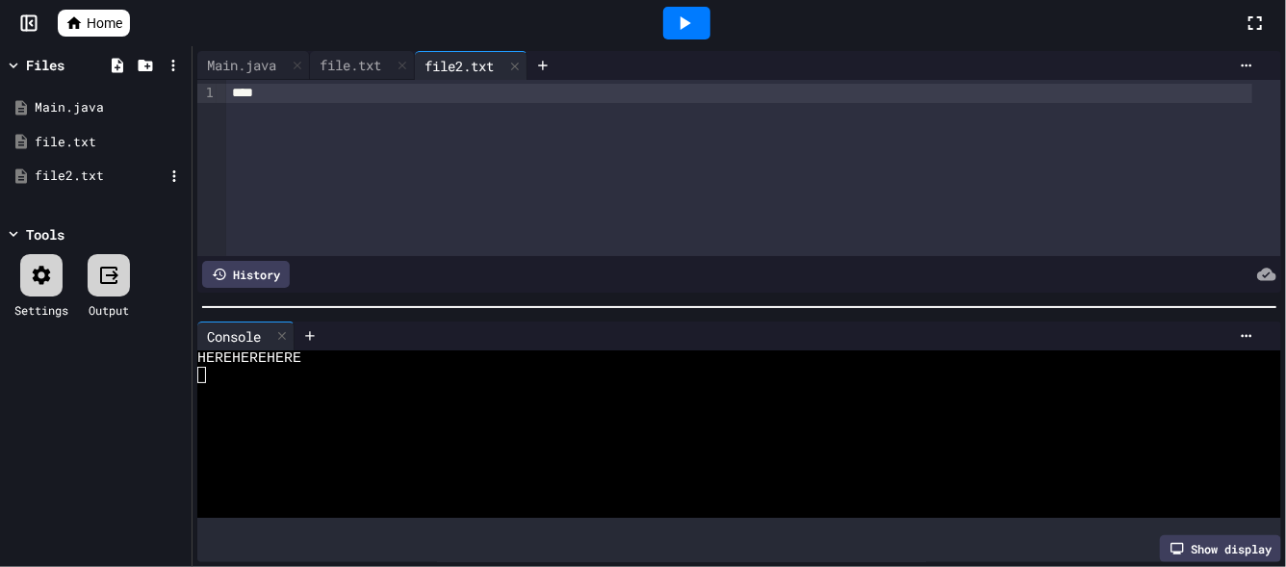
click at [62, 173] on div "file2.txt" at bounding box center [99, 176] width 129 height 19
click at [76, 133] on div "file.txt" at bounding box center [99, 142] width 129 height 19
click at [61, 181] on div "file2.txt" at bounding box center [99, 176] width 129 height 19
click at [257, 51] on div "Main.java" at bounding box center [253, 65] width 113 height 29
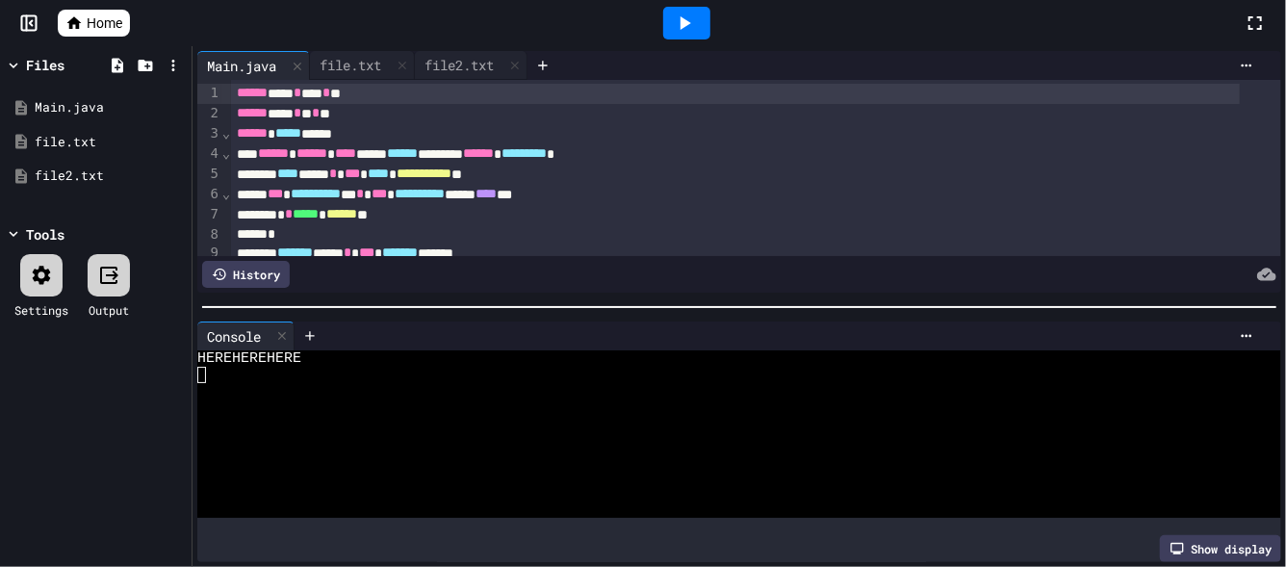
scroll to position [23, 0]
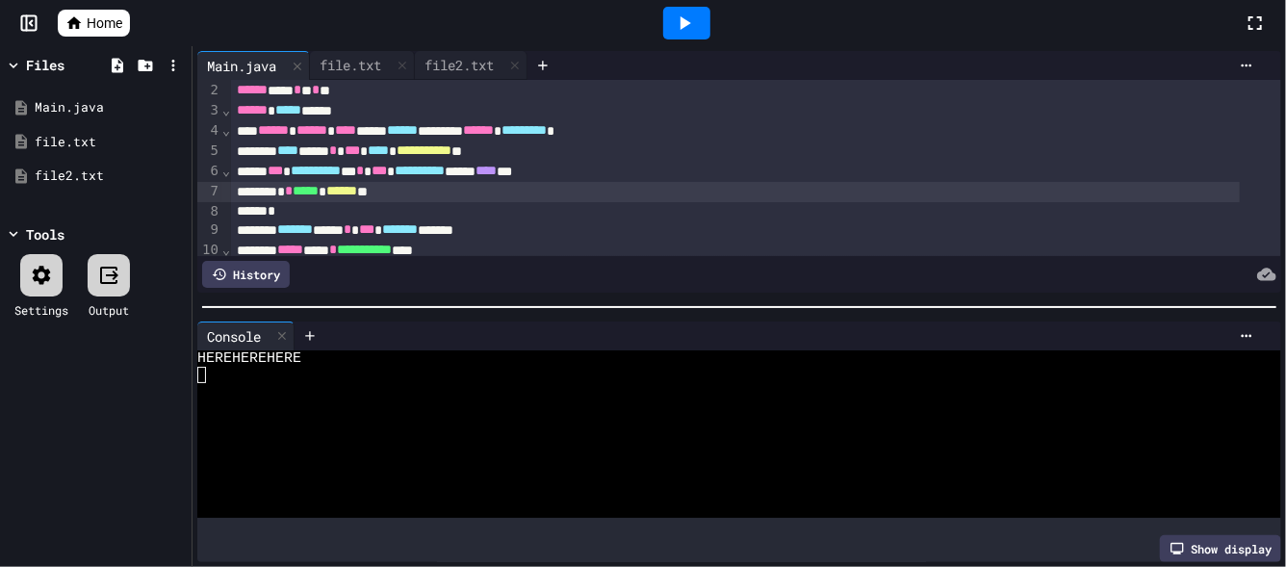
click at [357, 190] on span "******" at bounding box center [341, 190] width 31 height 13
click at [680, 22] on icon at bounding box center [685, 22] width 11 height 13
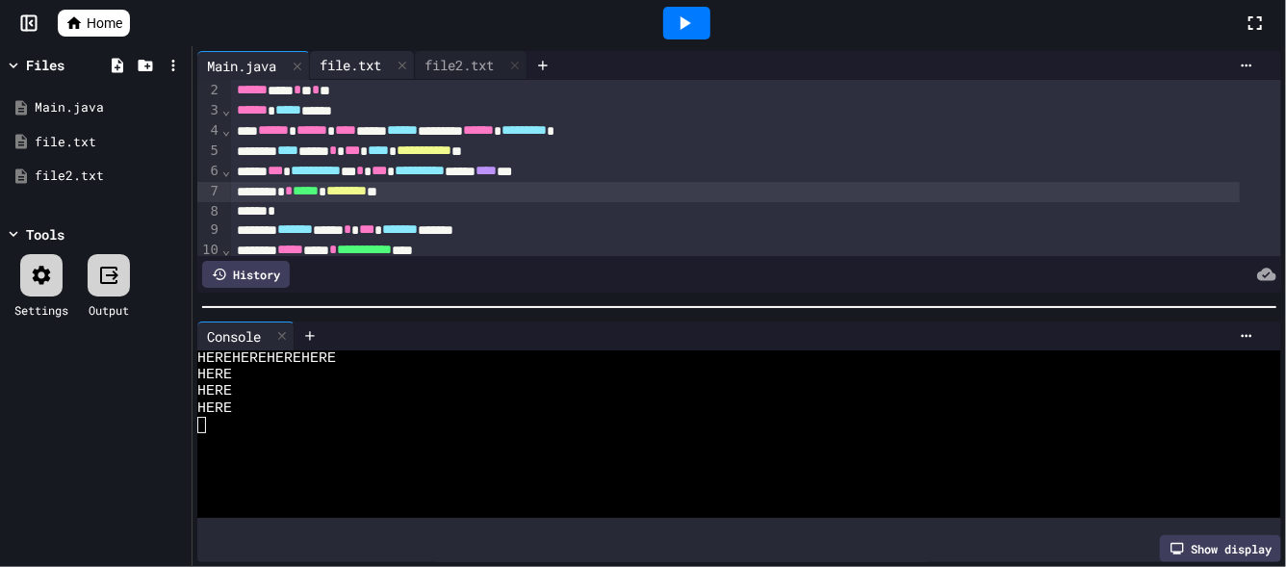
click at [355, 64] on div "file.txt" at bounding box center [350, 65] width 81 height 20
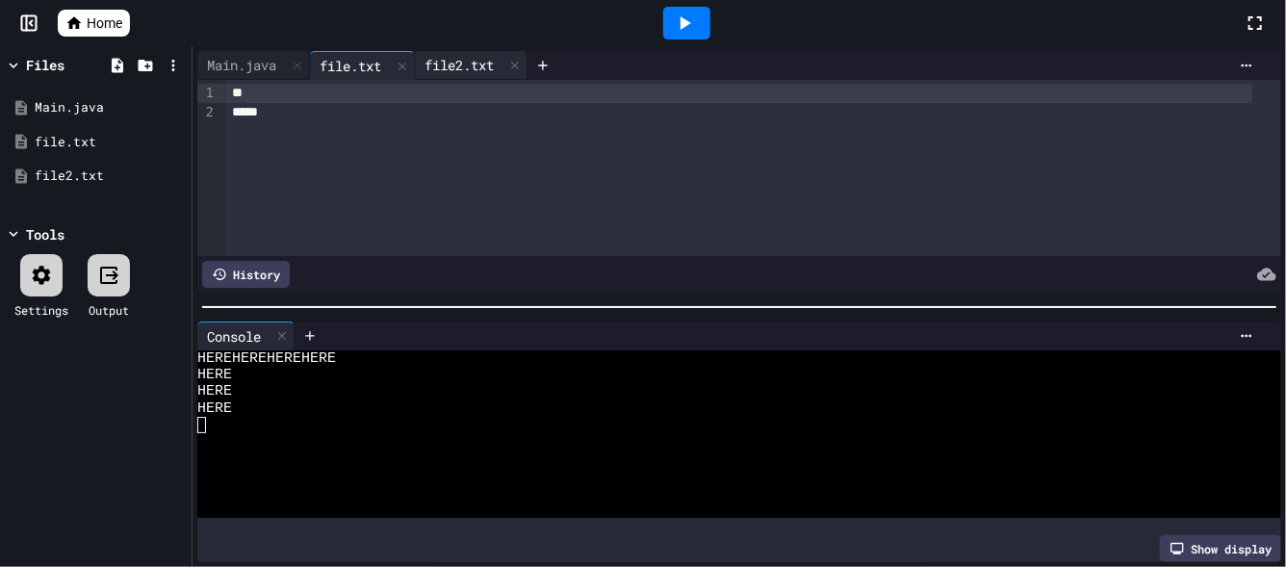
click at [431, 68] on div "file2.txt" at bounding box center [459, 65] width 89 height 20
click at [409, 62] on icon at bounding box center [402, 65] width 13 height 13
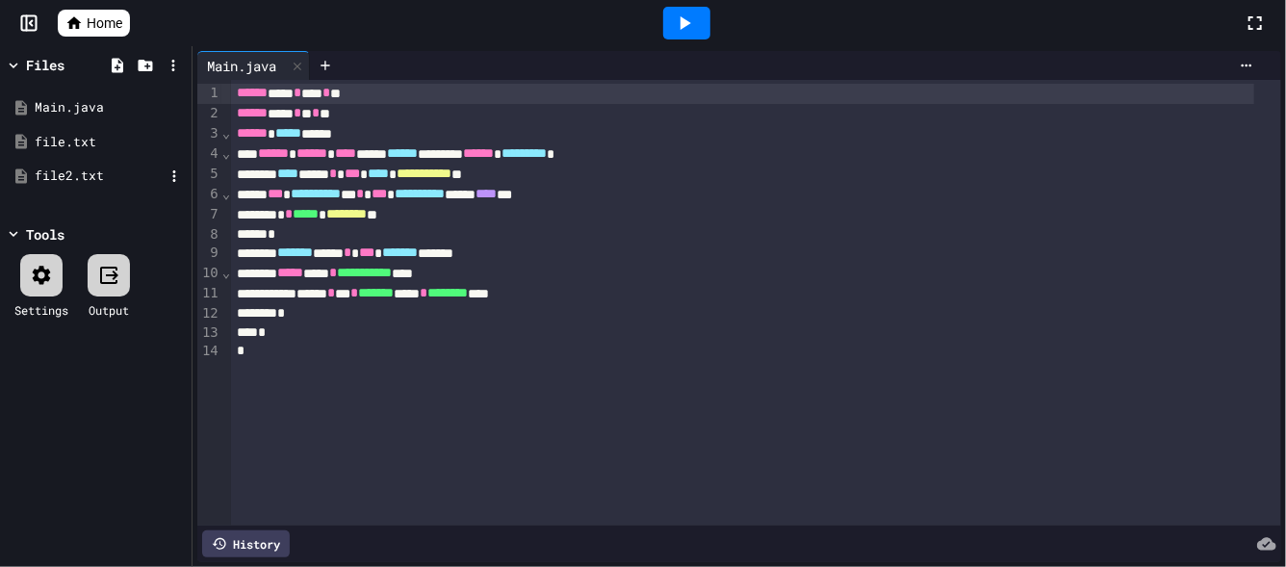
click at [52, 180] on div "file2.txt" at bounding box center [99, 176] width 129 height 19
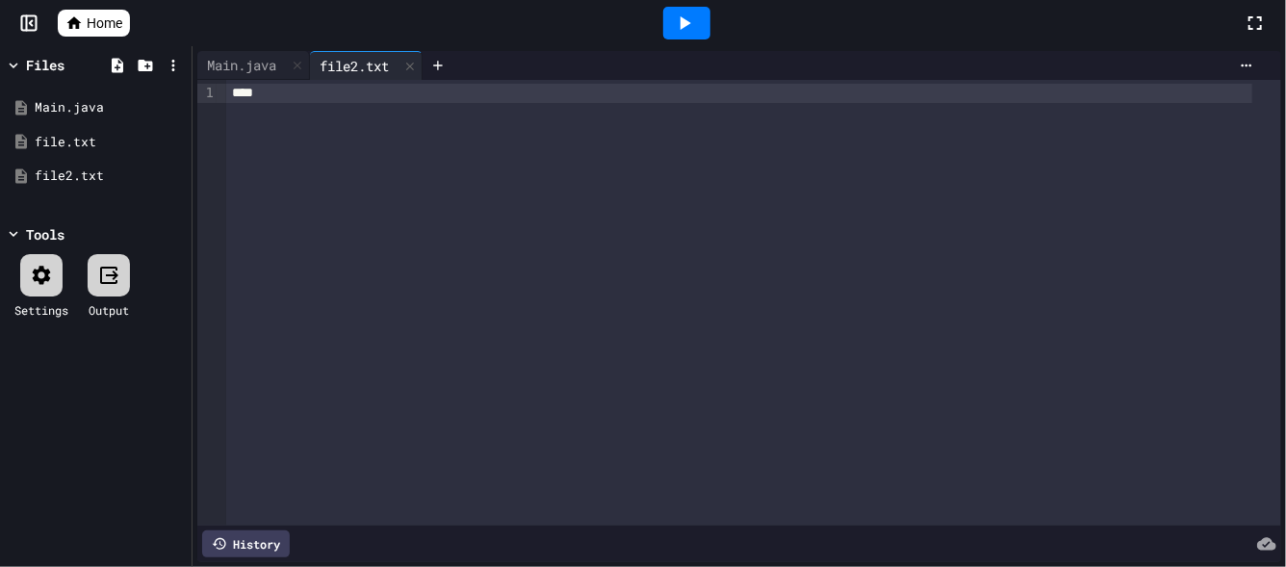
click at [65, 22] on icon at bounding box center [73, 22] width 17 height 17
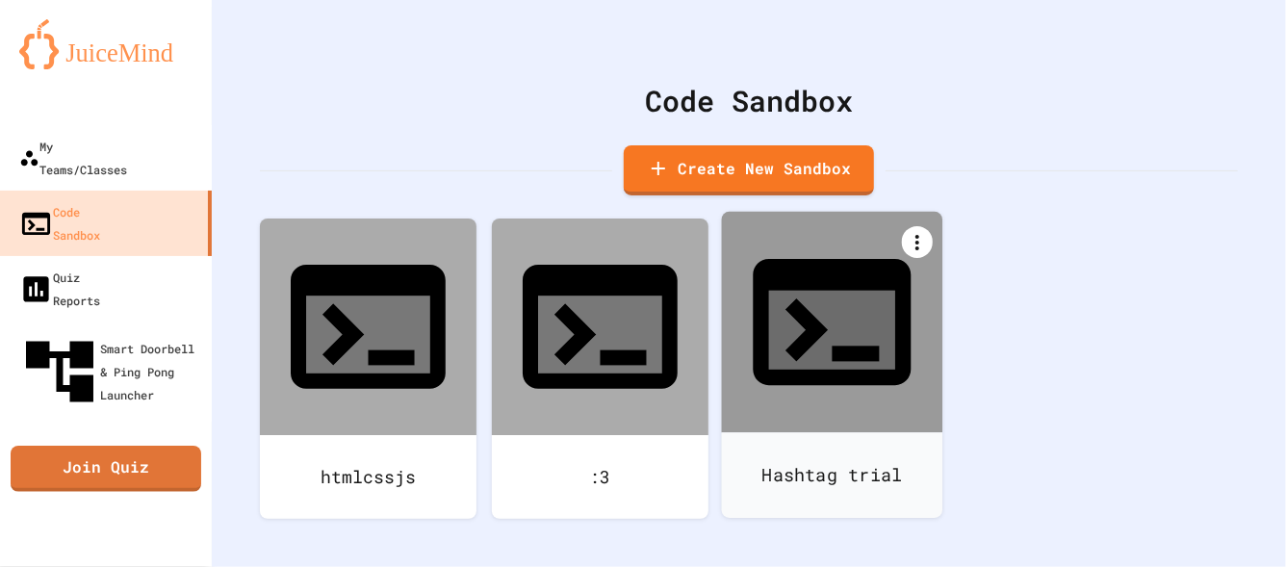
click at [917, 237] on icon at bounding box center [917, 242] width 23 height 23
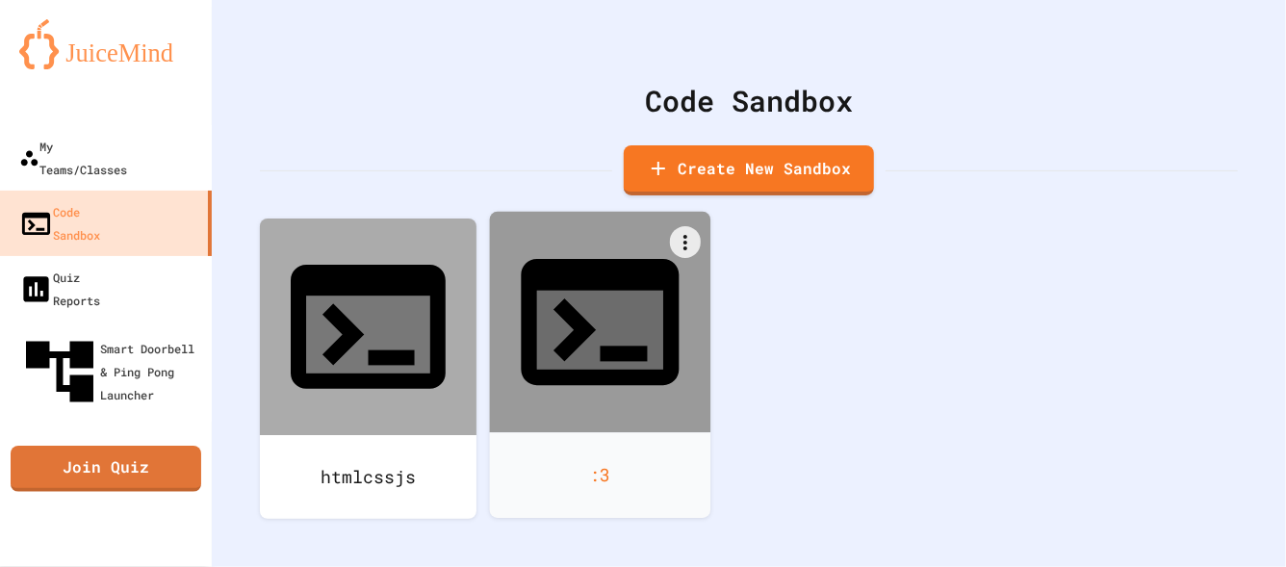
click at [627, 288] on icon at bounding box center [600, 322] width 158 height 126
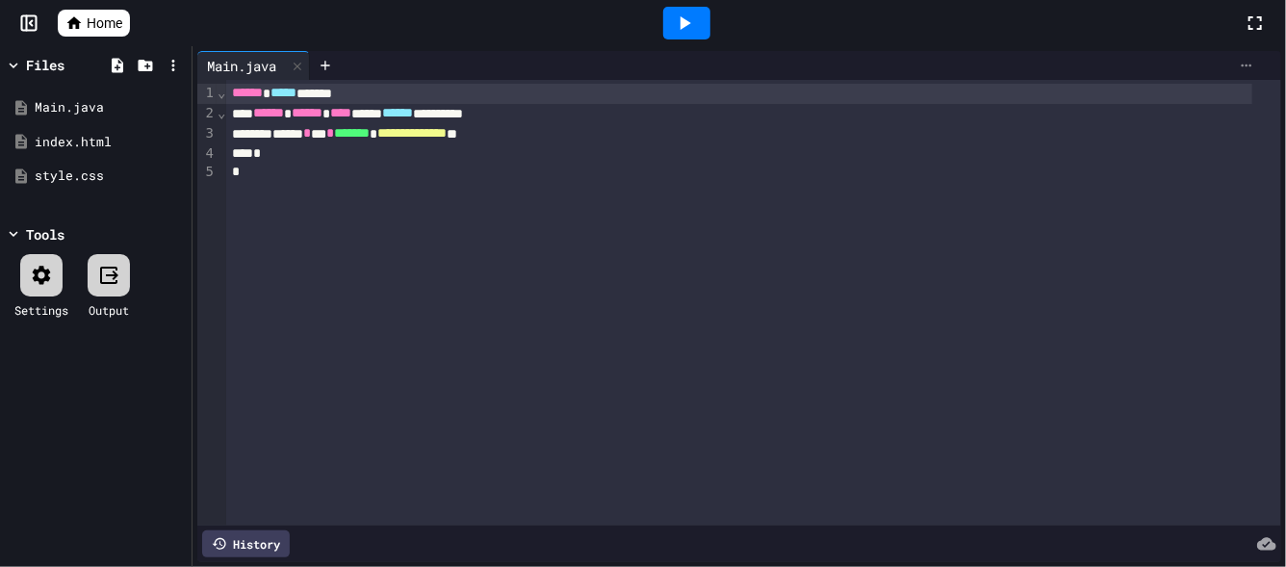
click at [1239, 67] on icon at bounding box center [1246, 65] width 15 height 15
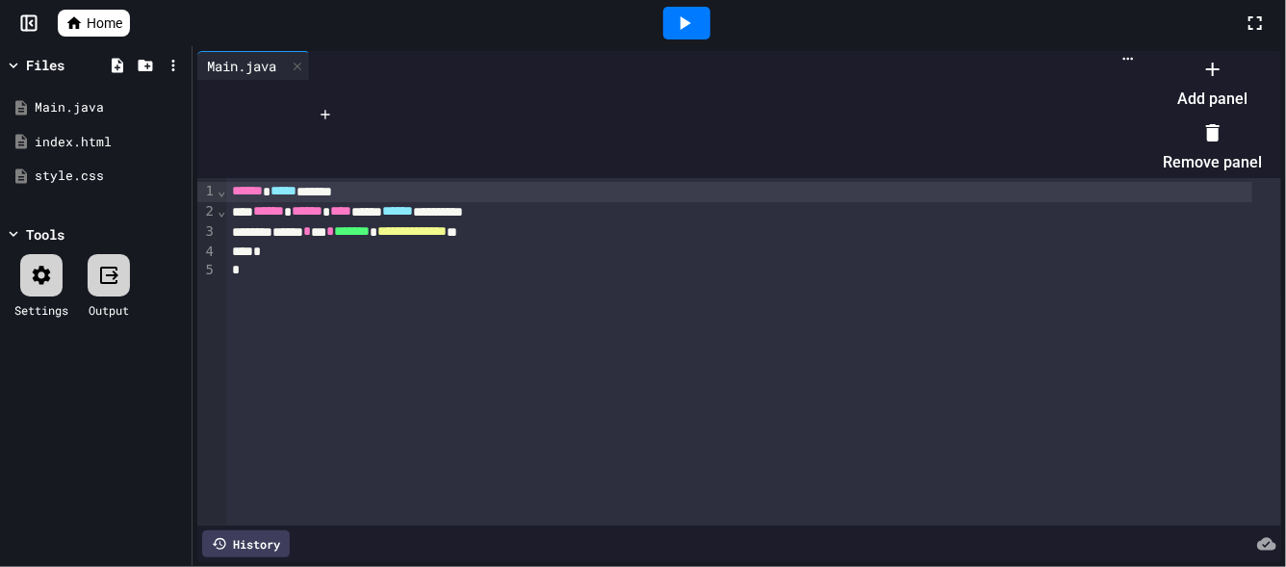
click at [1201, 94] on li "Add panel" at bounding box center [1212, 84] width 99 height 62
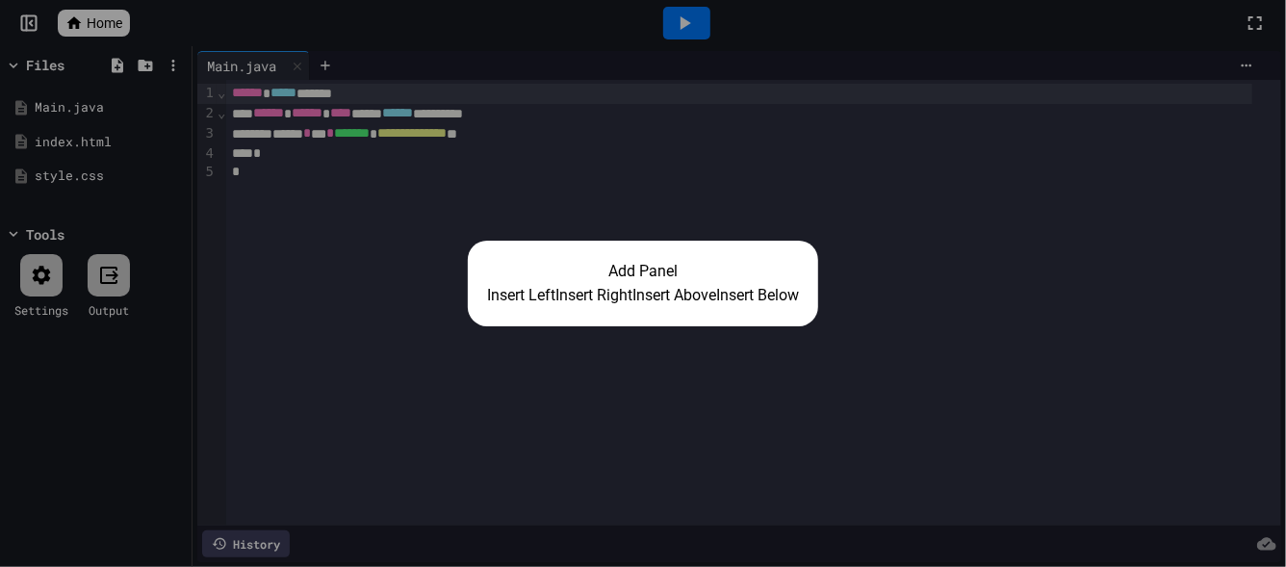
click at [591, 291] on button "Insert Right" at bounding box center [593, 295] width 77 height 23
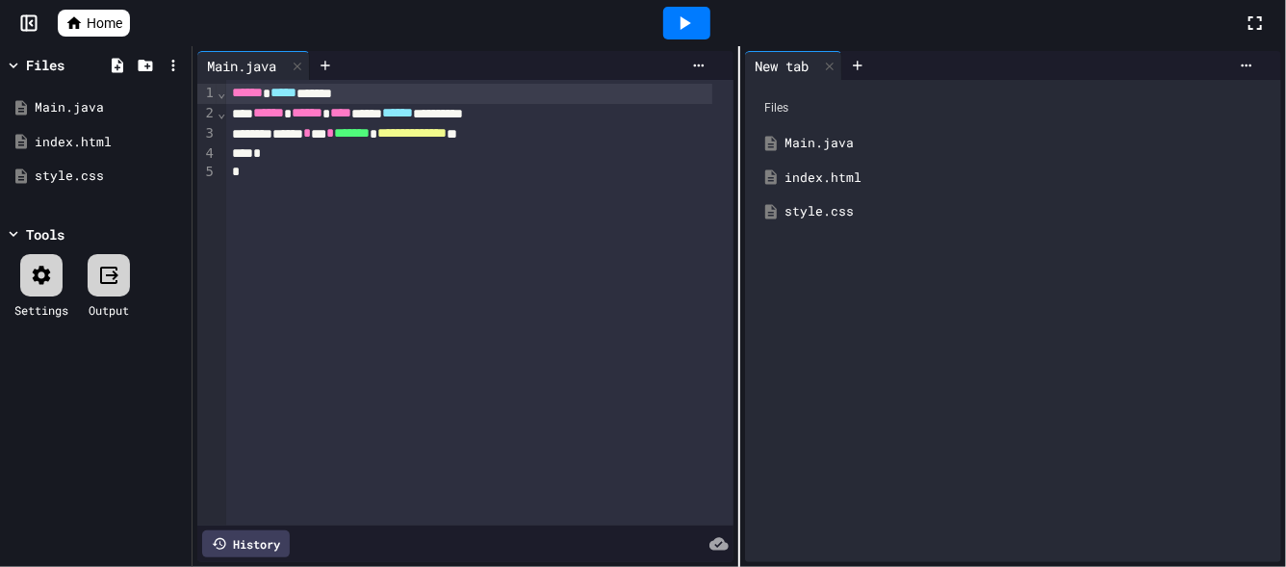
click at [673, 15] on icon at bounding box center [684, 23] width 23 height 23
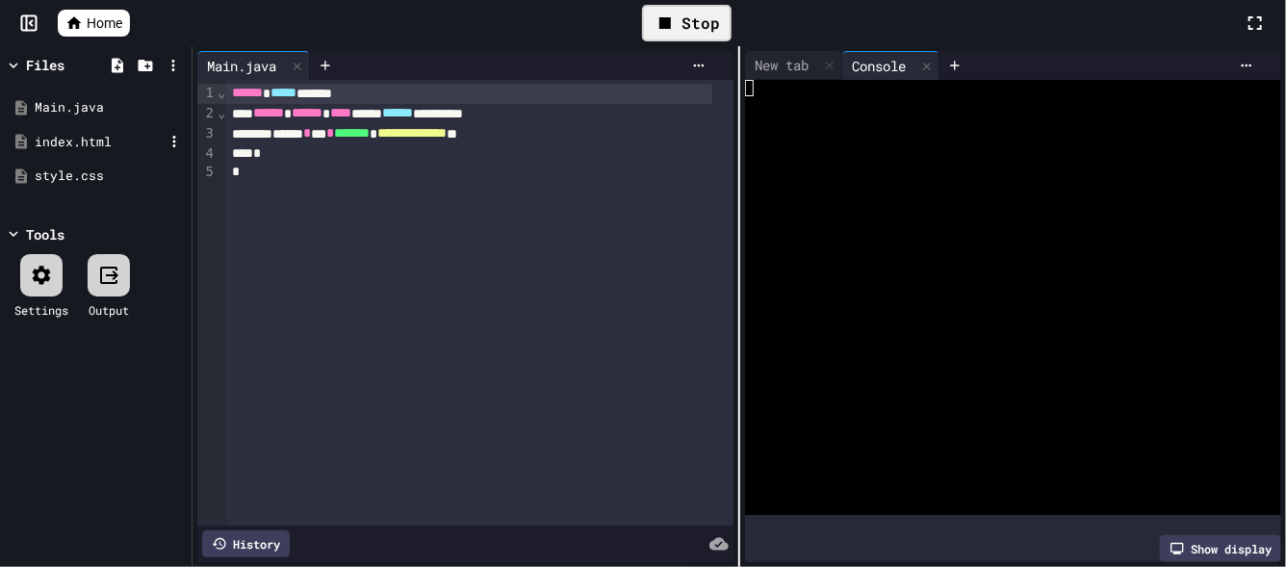
click at [64, 142] on div "index.html" at bounding box center [99, 142] width 129 height 19
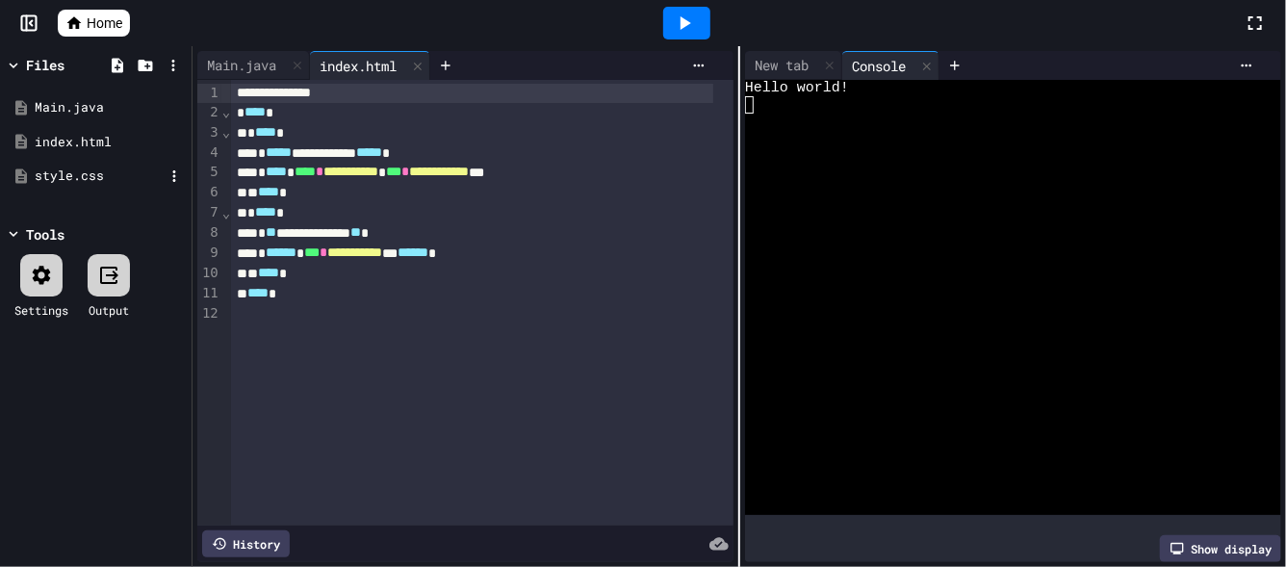
click at [83, 176] on div "style.css" at bounding box center [99, 176] width 129 height 19
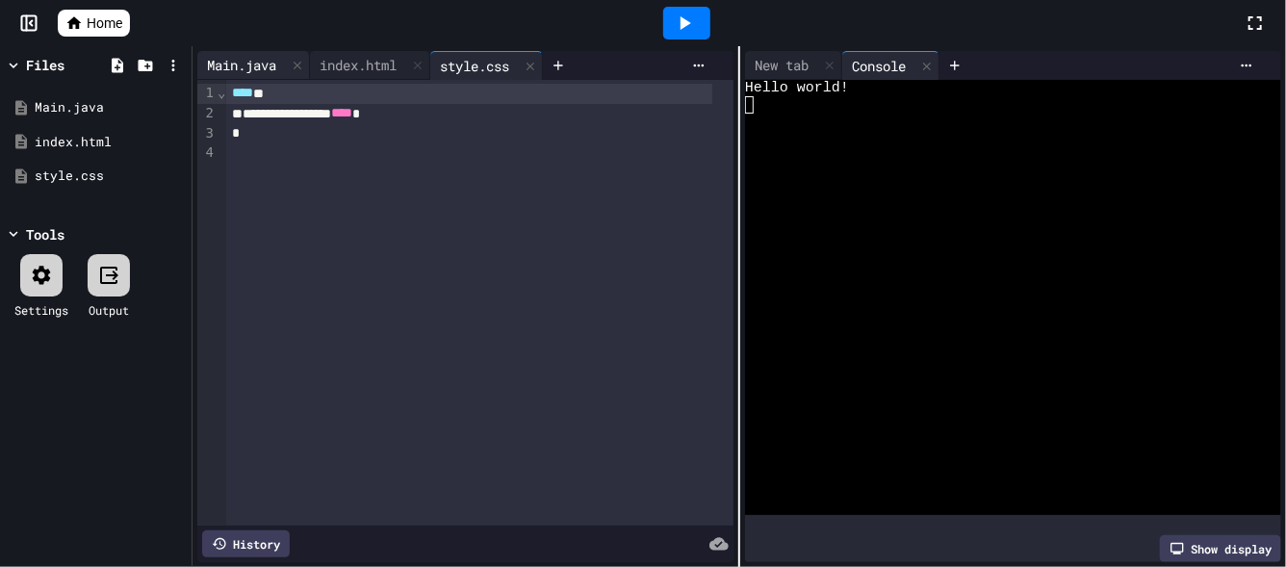
click at [247, 68] on div "Main.java" at bounding box center [241, 65] width 89 height 20
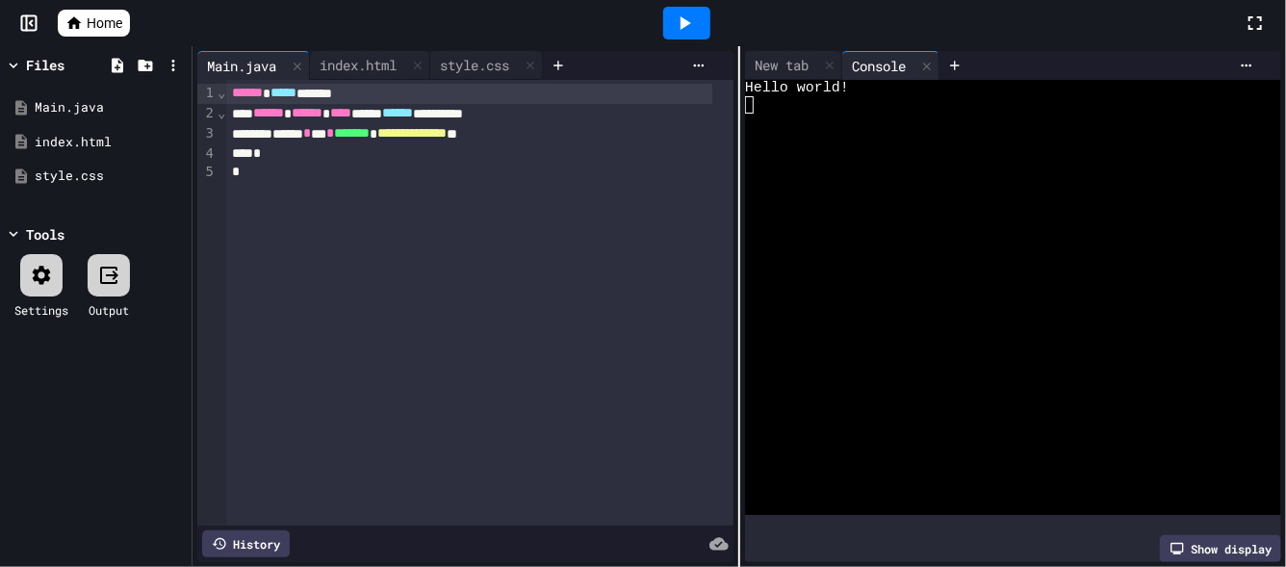
click at [1211, 535] on div "Show display" at bounding box center [1220, 548] width 121 height 27
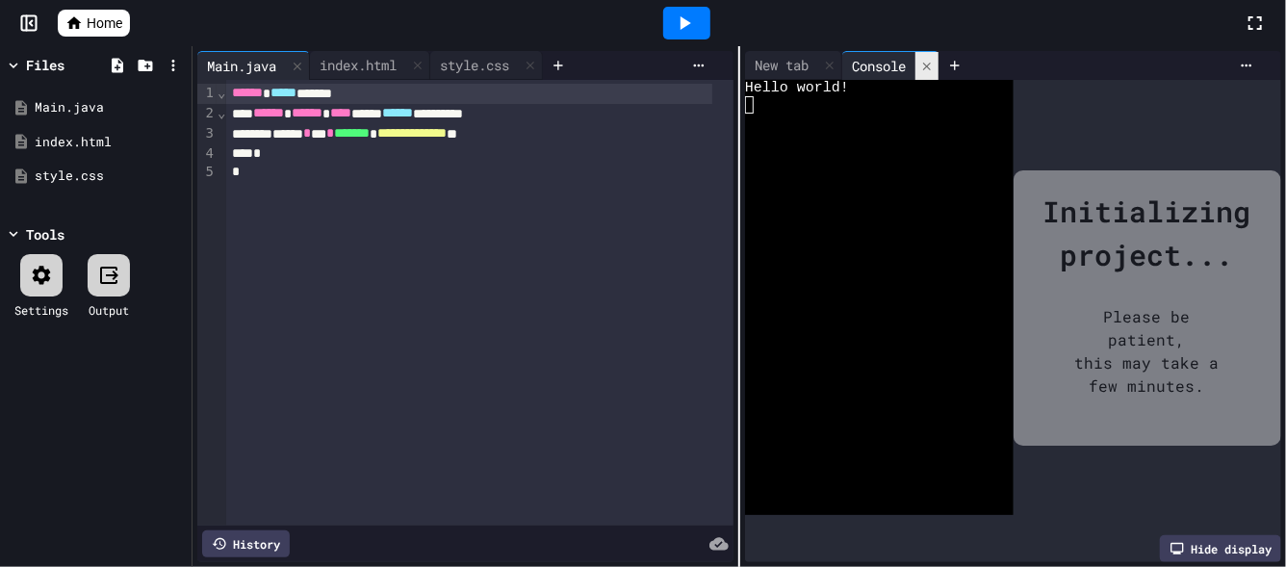
click at [921, 65] on icon at bounding box center [926, 66] width 13 height 13
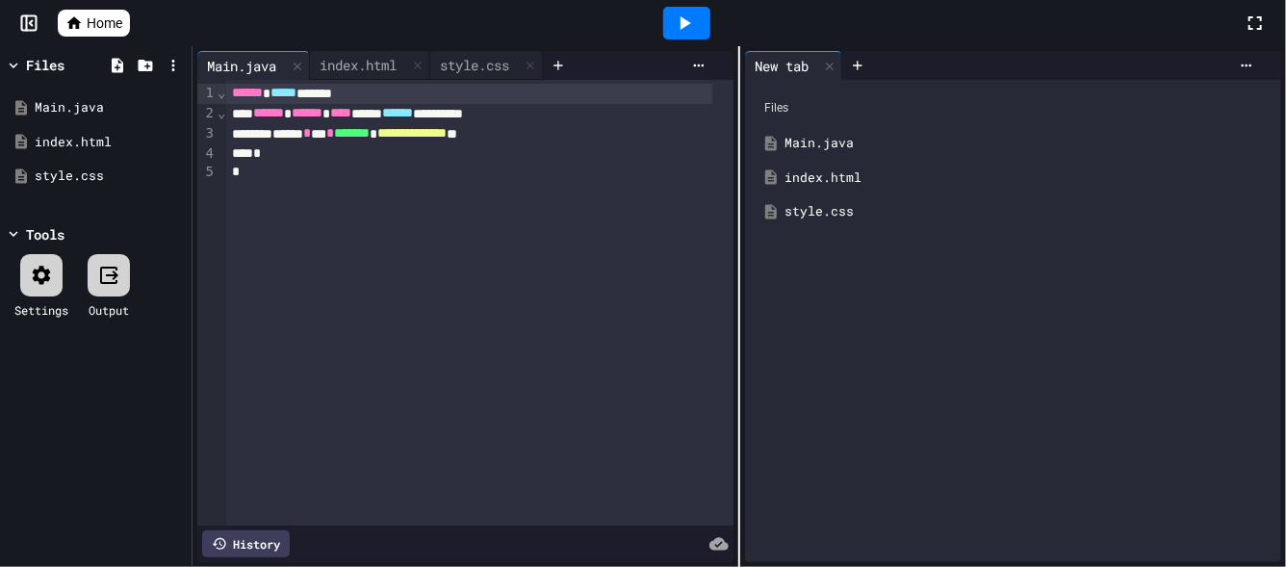
click at [682, 20] on div at bounding box center [686, 23] width 47 height 33
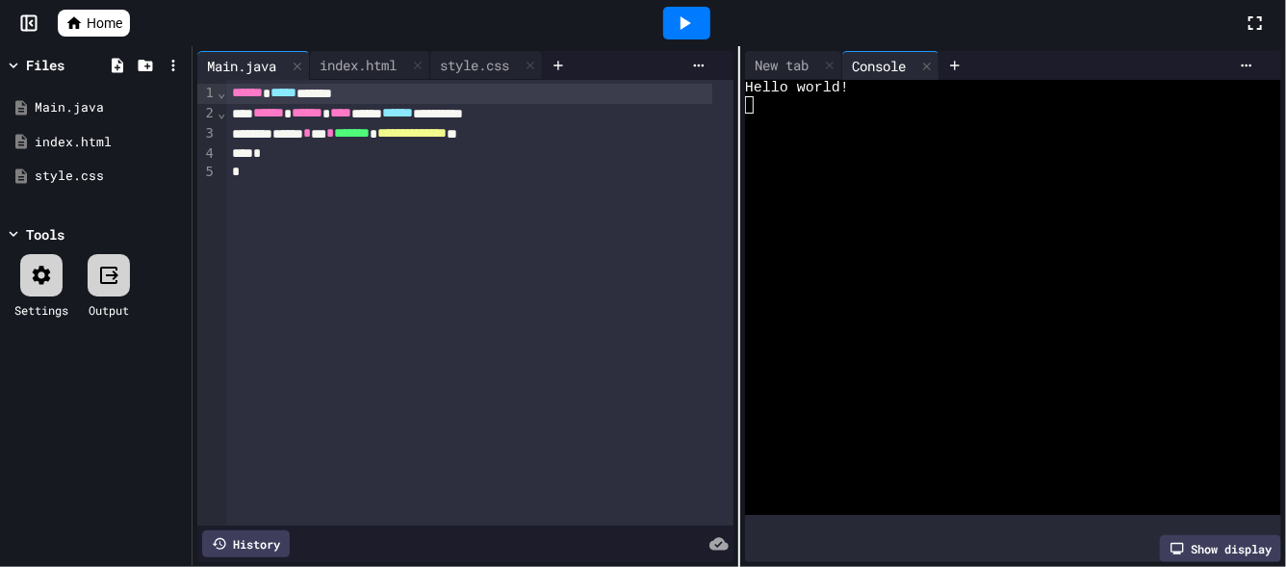
click at [1203, 536] on div "Show display" at bounding box center [1220, 548] width 121 height 27
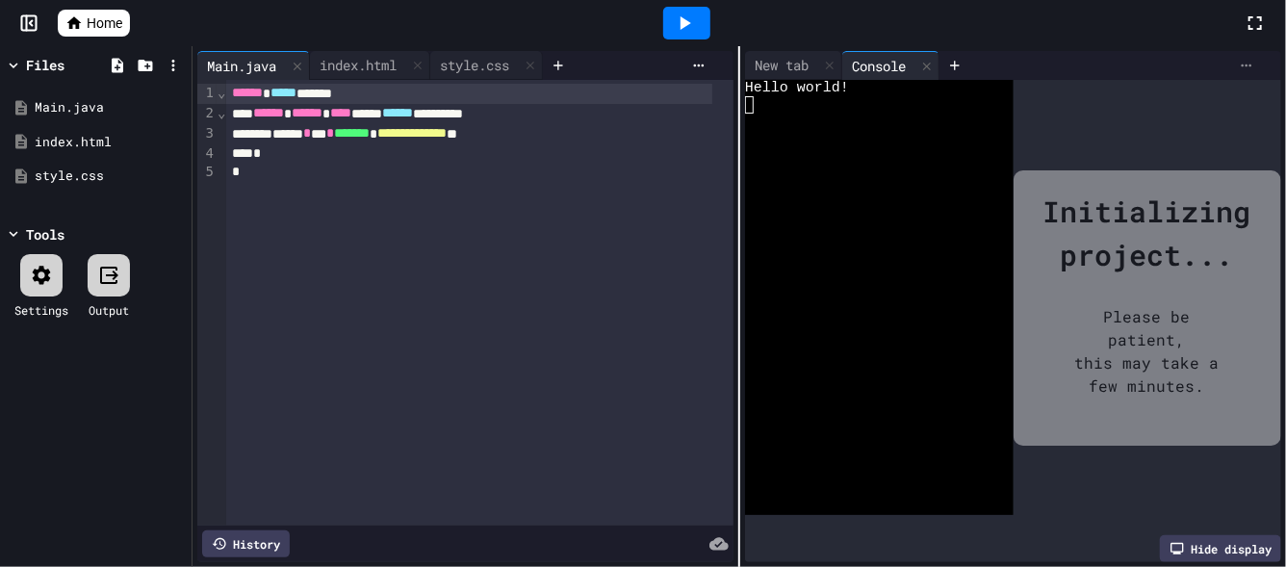
click at [1239, 59] on icon at bounding box center [1246, 65] width 15 height 15
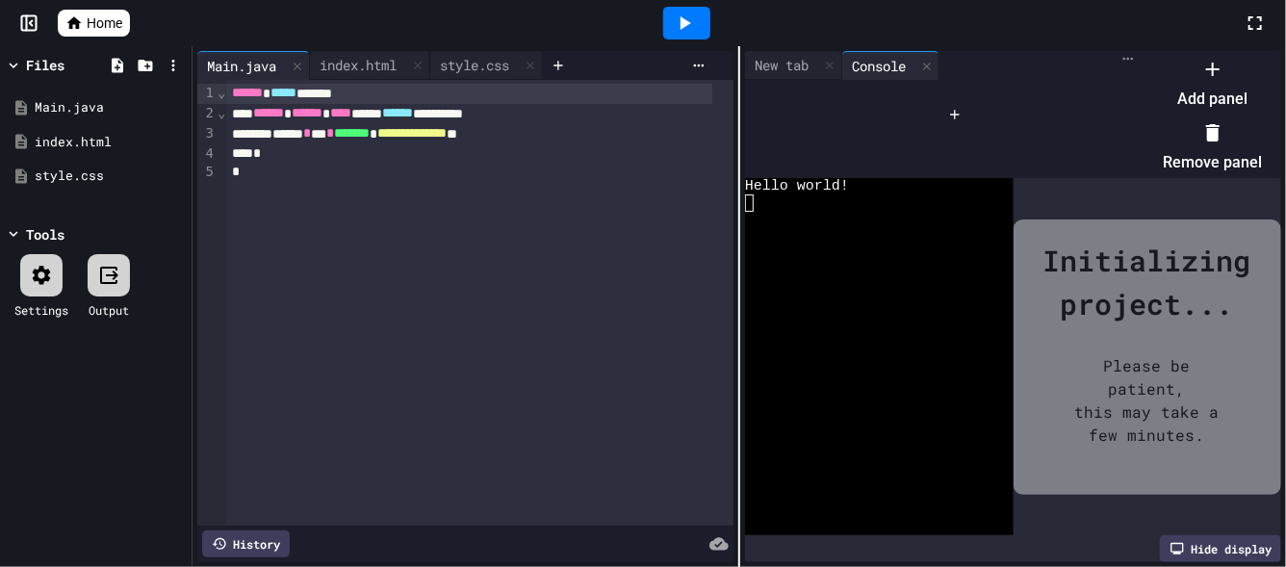
click at [1230, 53] on div at bounding box center [1202, 53] width 118 height 0
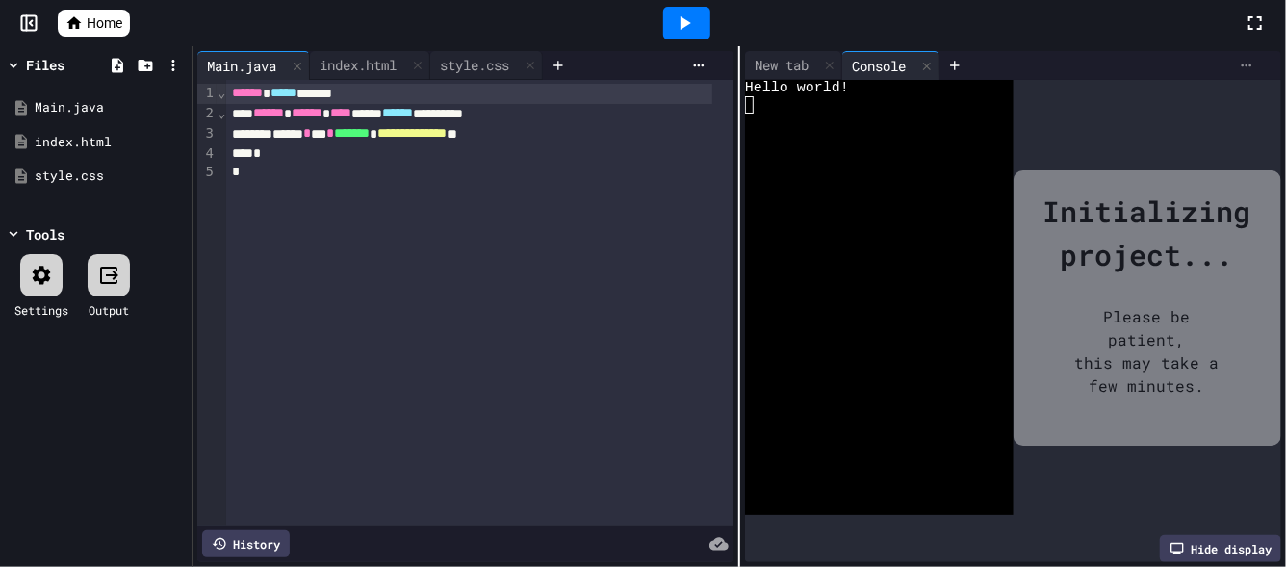
click at [1239, 59] on icon at bounding box center [1246, 65] width 15 height 15
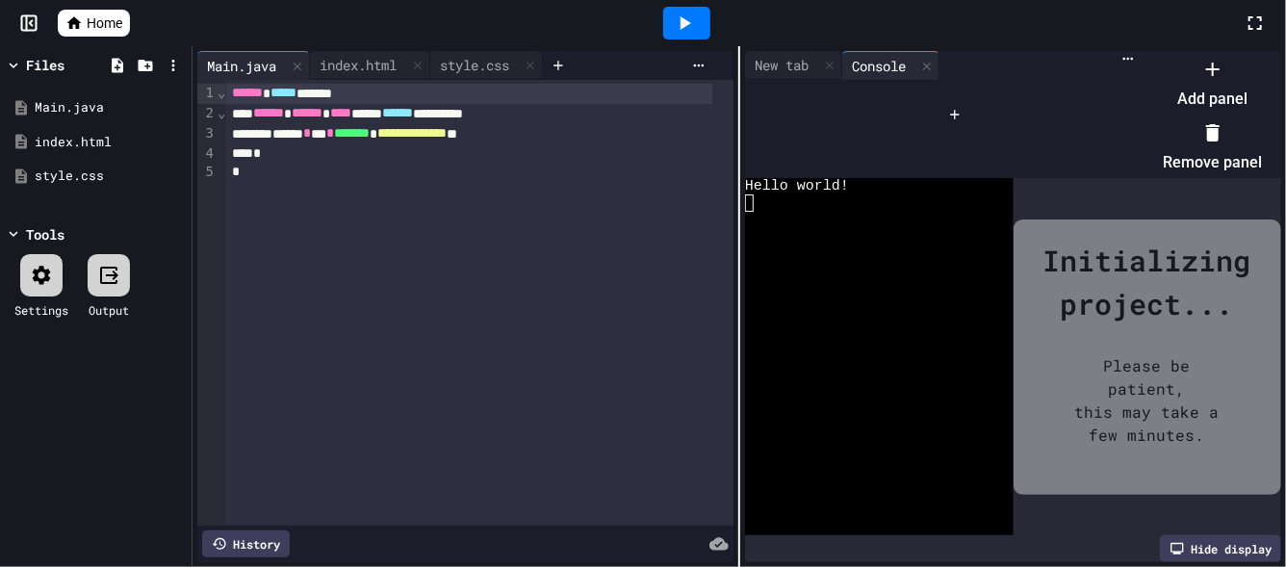
click at [1218, 86] on li "Add panel" at bounding box center [1212, 84] width 99 height 62
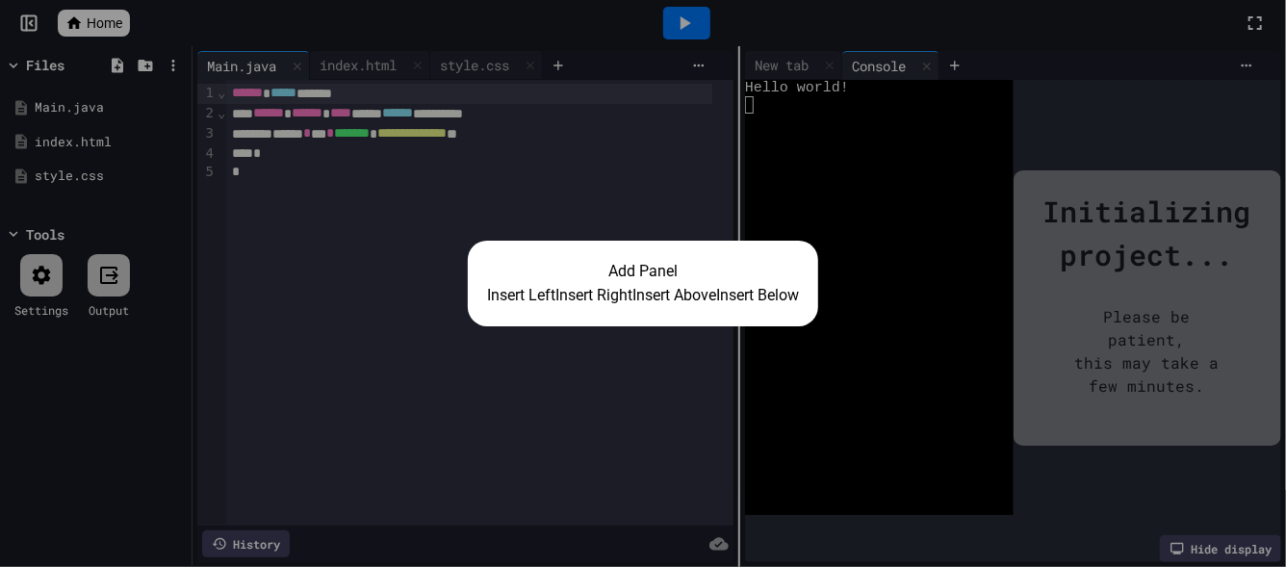
click at [798, 298] on button "Insert Below" at bounding box center [757, 295] width 83 height 23
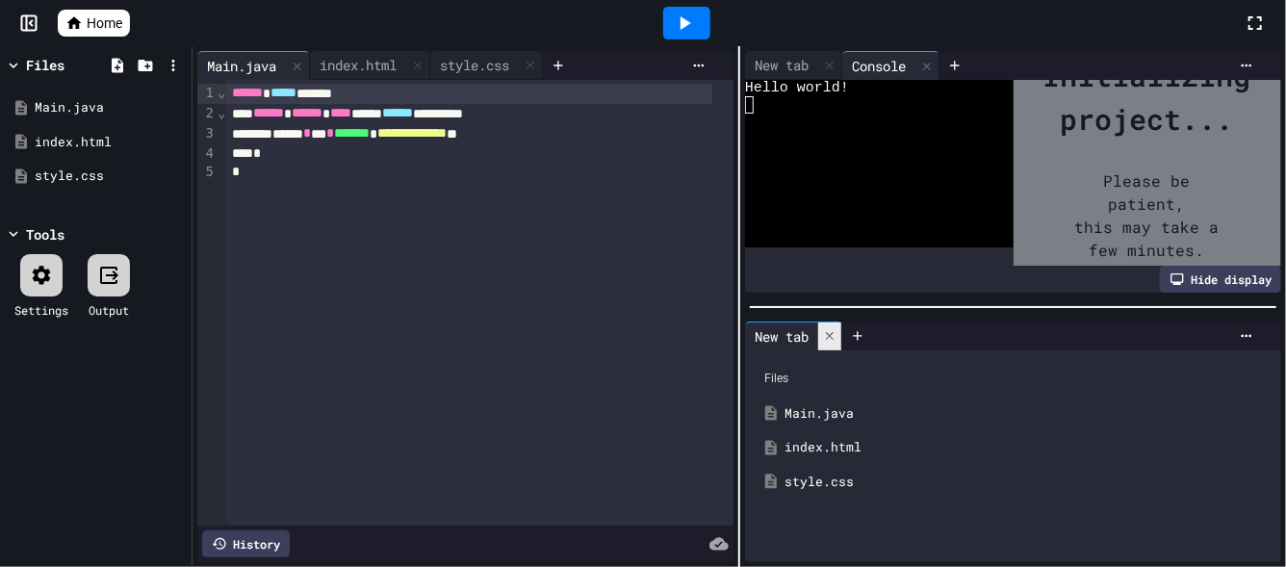
click at [825, 335] on div at bounding box center [829, 336] width 23 height 28
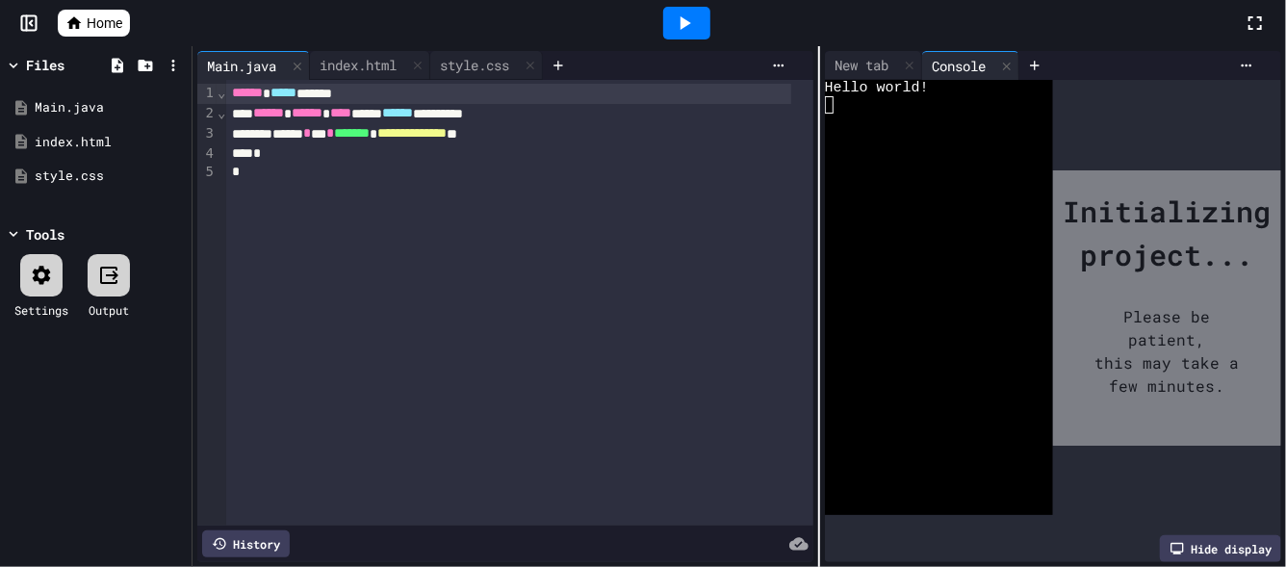
click at [807, 151] on div "**********" at bounding box center [738, 306] width 1093 height 521
click at [356, 72] on div "index.html" at bounding box center [358, 65] width 96 height 20
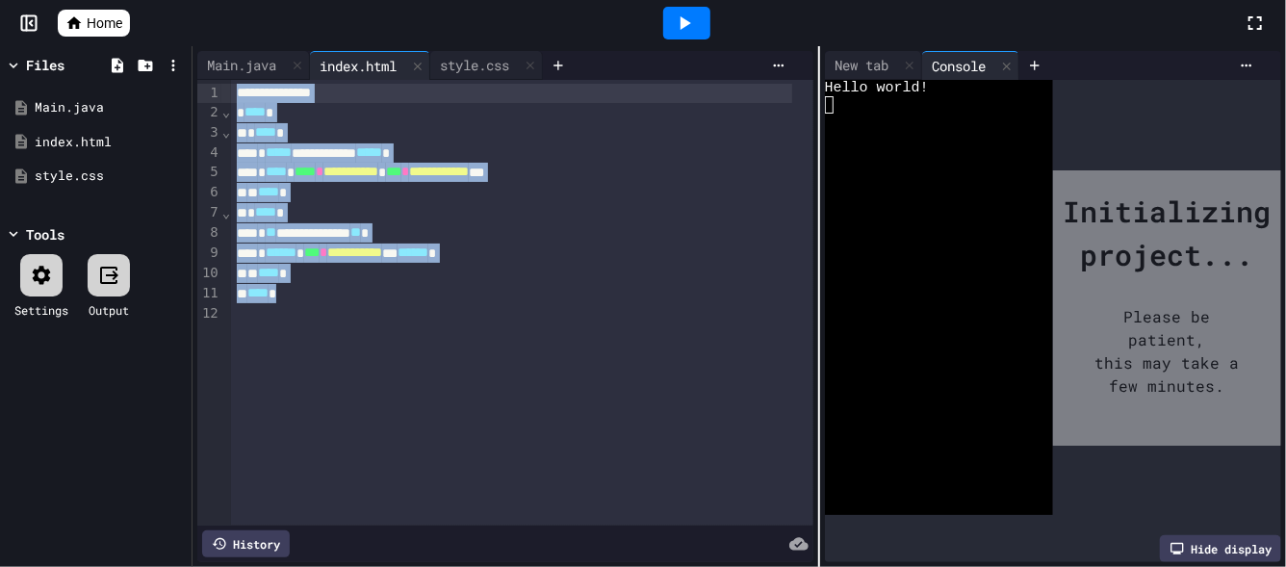
drag, startPoint x: 334, startPoint y: 326, endPoint x: 119, endPoint y: -90, distance: 468.8
click at [119, 0] on html "**********" at bounding box center [643, 283] width 1286 height 567
copy div "**********"
